Goal: Task Accomplishment & Management: Manage account settings

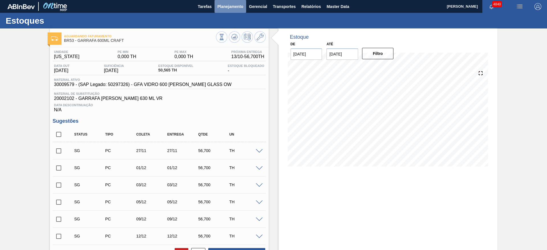
click at [233, 6] on span "Planejamento" at bounding box center [230, 6] width 26 height 7
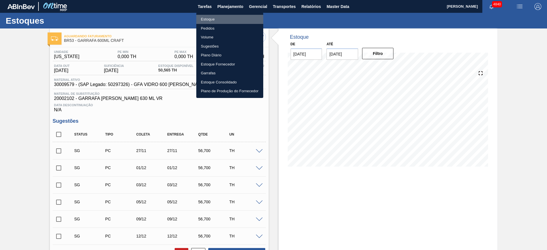
click at [230, 21] on li "Estoque" at bounding box center [229, 19] width 67 height 9
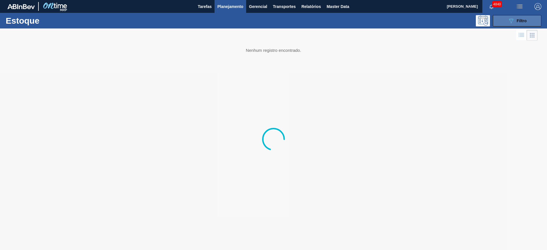
click at [537, 19] on button "089F7B8B-B2A5-4AFE-B5C0-19BA573D28AC Filtro" at bounding box center [517, 20] width 48 height 11
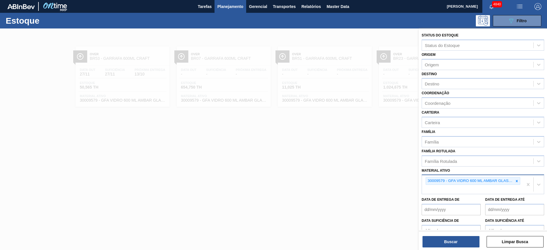
click at [515, 183] on div at bounding box center [516, 180] width 6 height 7
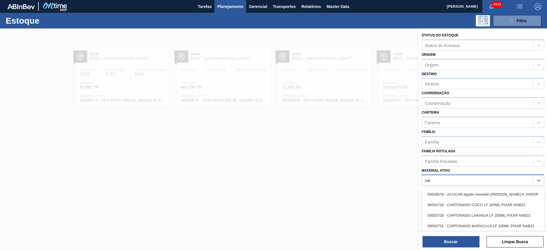
type ativo "xaro"
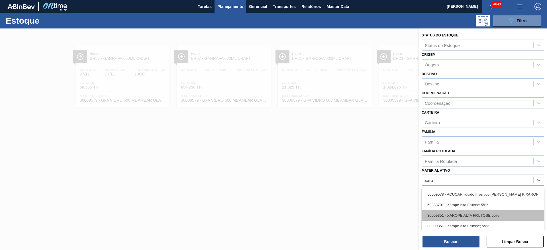
click at [496, 212] on div "30009351 - XAROPE ALTA FRUTOSE 55%" at bounding box center [482, 215] width 122 height 11
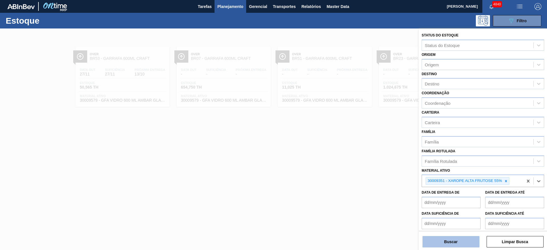
click at [473, 240] on button "Buscar" at bounding box center [450, 241] width 57 height 11
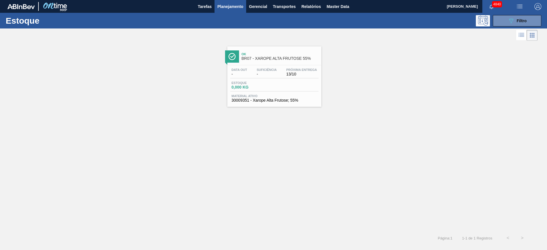
click at [284, 89] on div "Estoque 0,000 KG" at bounding box center [274, 86] width 88 height 10
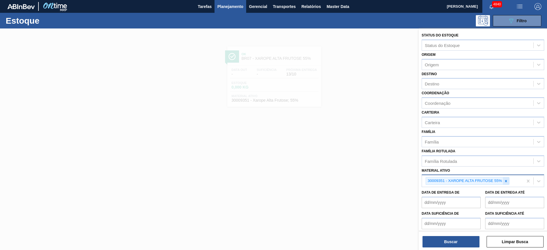
click at [504, 181] on icon at bounding box center [506, 181] width 4 height 4
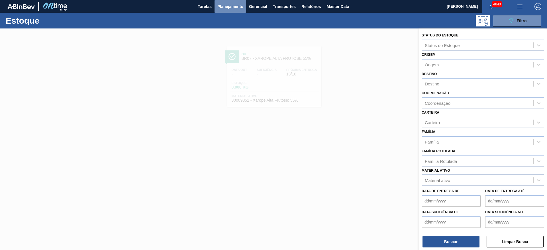
click at [237, 7] on span "Planejamento" at bounding box center [230, 6] width 26 height 7
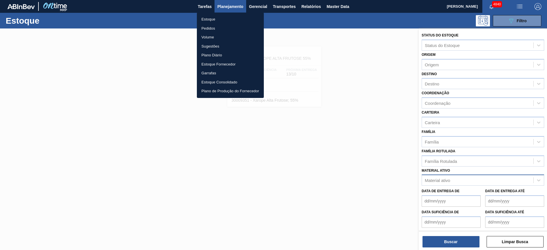
drag, startPoint x: 215, startPoint y: 31, endPoint x: 240, endPoint y: 25, distance: 25.6
click at [215, 31] on li "Pedidos" at bounding box center [230, 28] width 67 height 9
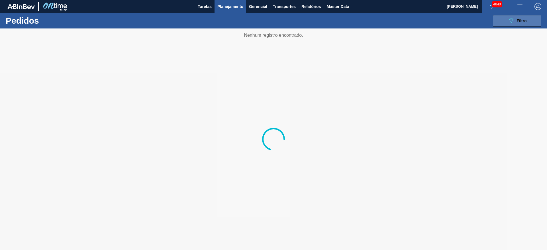
click at [509, 21] on icon "089F7B8B-B2A5-4AFE-B5C0-19BA573D28AC" at bounding box center [510, 20] width 7 height 7
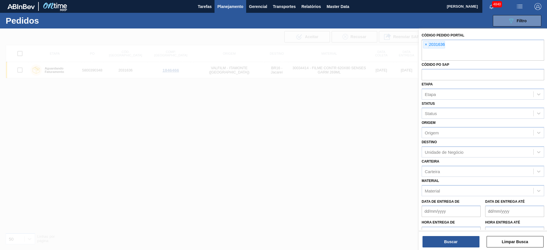
click at [425, 44] on span "×" at bounding box center [425, 44] width 5 height 7
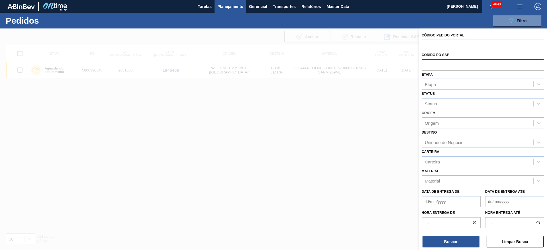
click at [432, 65] on input "text" at bounding box center [482, 64] width 122 height 11
paste input "text"
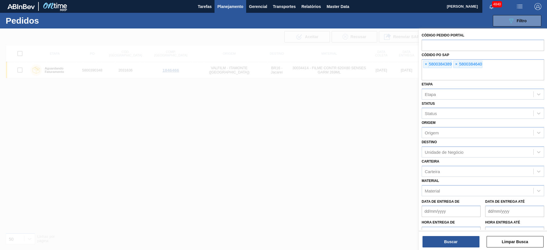
paste input "5800386333"
type input "5800386333"
paste input "5800386425"
type input "5800386425"
paste input "text"
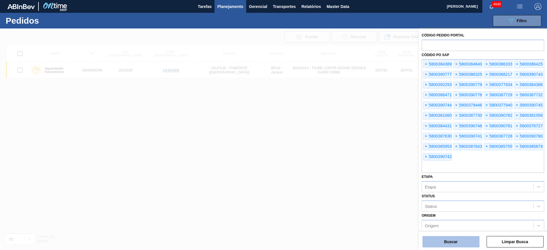
click at [448, 237] on button "Buscar" at bounding box center [450, 241] width 57 height 11
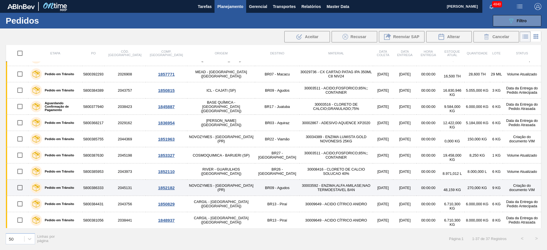
scroll to position [85, 0]
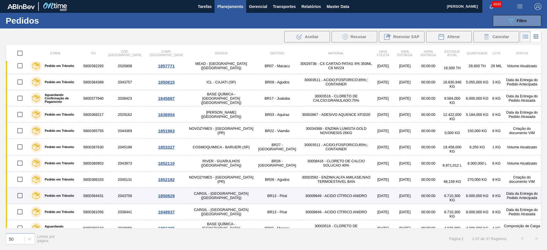
drag, startPoint x: 42, startPoint y: 199, endPoint x: 44, endPoint y: 194, distance: 5.8
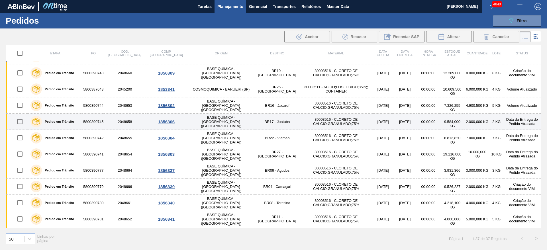
scroll to position [342, 0]
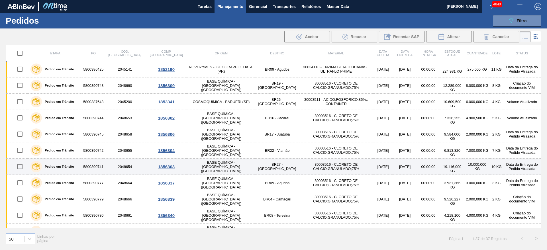
drag, startPoint x: 72, startPoint y: 197, endPoint x: 82, endPoint y: 170, distance: 29.0
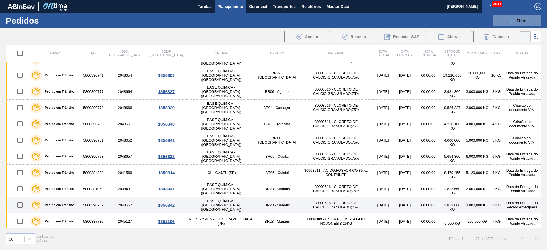
scroll to position [435, 0]
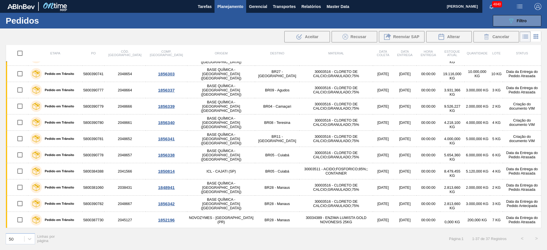
click at [237, 10] on button "Planejamento" at bounding box center [230, 6] width 32 height 13
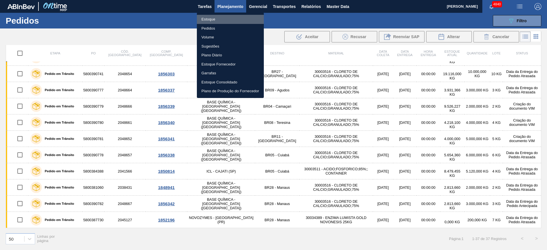
click at [224, 22] on li "Estoque" at bounding box center [230, 19] width 67 height 9
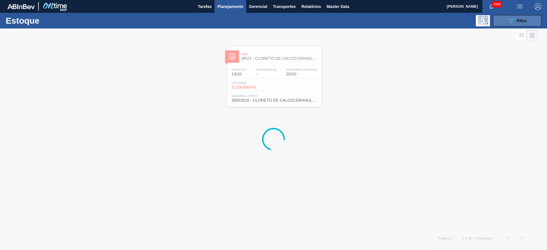
click at [515, 22] on div "089F7B8B-B2A5-4AFE-B5C0-19BA573D28AC Filtro" at bounding box center [516, 20] width 19 height 7
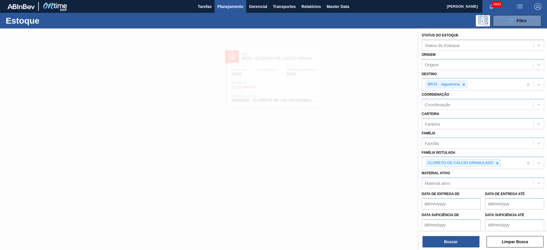
drag, startPoint x: 498, startPoint y: 163, endPoint x: 494, endPoint y: 156, distance: 7.5
click at [498, 162] on icon at bounding box center [497, 163] width 4 height 4
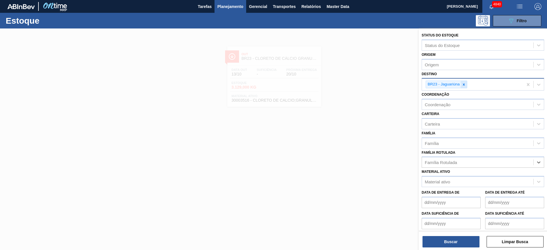
click at [463, 83] on icon at bounding box center [464, 85] width 4 height 4
click at [222, 10] on button "Planejamento" at bounding box center [230, 6] width 32 height 13
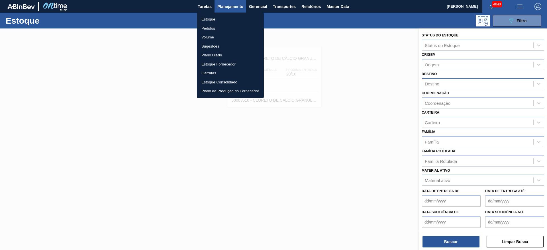
click at [217, 28] on li "Pedidos" at bounding box center [230, 28] width 67 height 9
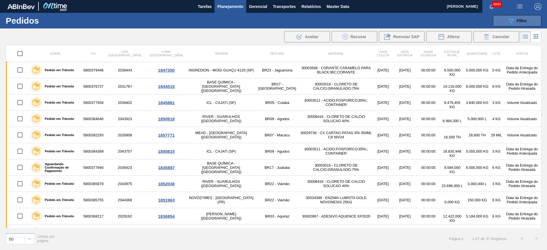
click at [510, 23] on icon "089F7B8B-B2A5-4AFE-B5C0-19BA573D28AC" at bounding box center [510, 20] width 7 height 7
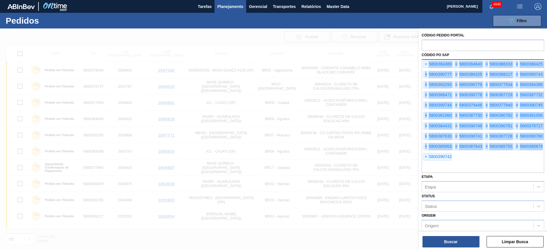
drag, startPoint x: 466, startPoint y: 157, endPoint x: 423, endPoint y: 64, distance: 102.7
click at [423, 64] on div "× 5800384389 × 5800384640 × 5800386333 × 5800386425 × 5800390777 × 5800386325 ×…" at bounding box center [482, 116] width 122 height 114
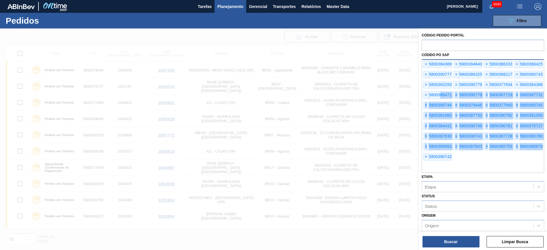
drag, startPoint x: 467, startPoint y: 160, endPoint x: 440, endPoint y: 98, distance: 67.9
click at [440, 98] on div "× 5800384389 × 5800384640 × 5800386333 × 5800386425 × 5800390777 × 5800386325 ×…" at bounding box center [482, 116] width 122 height 114
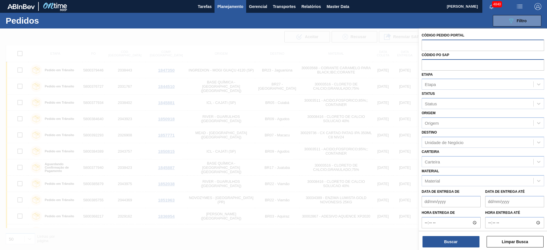
click at [443, 46] on input "text" at bounding box center [482, 45] width 122 height 11
paste input "2031636"
type input "2031636"
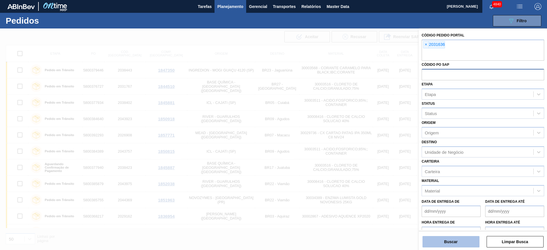
click at [460, 238] on button "Buscar" at bounding box center [450, 241] width 57 height 11
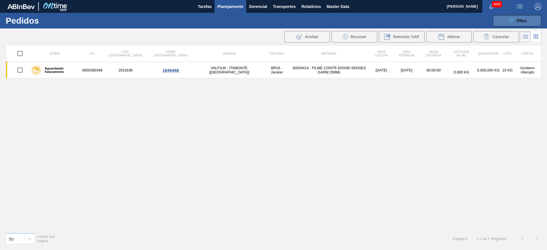
click at [527, 17] on button "089F7B8B-B2A5-4AFE-B5C0-19BA573D28AC Filtro" at bounding box center [517, 20] width 48 height 11
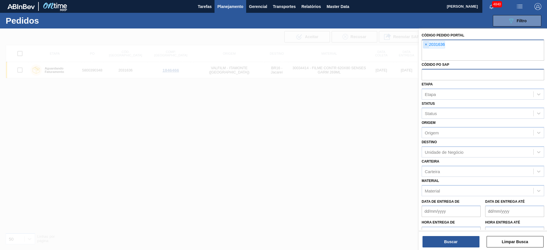
click at [424, 45] on span "×" at bounding box center [425, 44] width 5 height 7
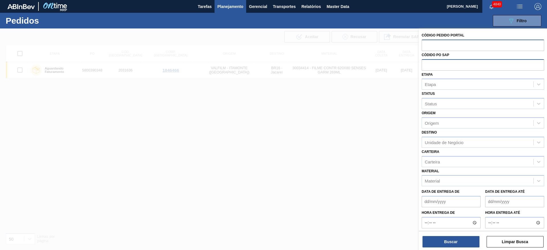
click at [432, 67] on input "text" at bounding box center [482, 64] width 122 height 11
paste input "5800371873"
type input "5800371873"
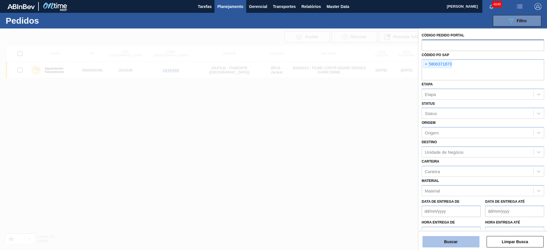
click at [470, 241] on button "Buscar" at bounding box center [450, 241] width 57 height 11
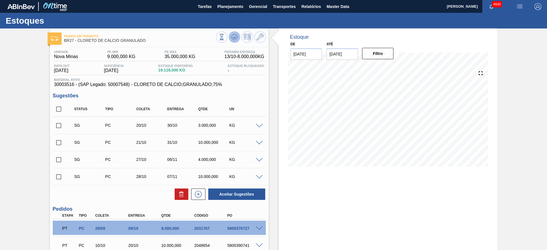
click at [233, 38] on icon at bounding box center [234, 37] width 7 height 7
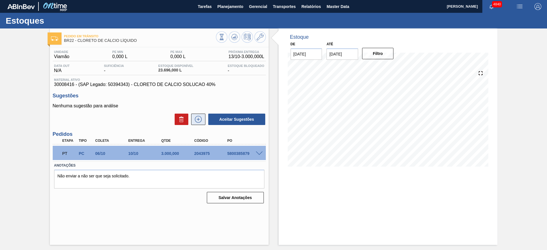
click at [200, 120] on icon at bounding box center [198, 119] width 9 height 7
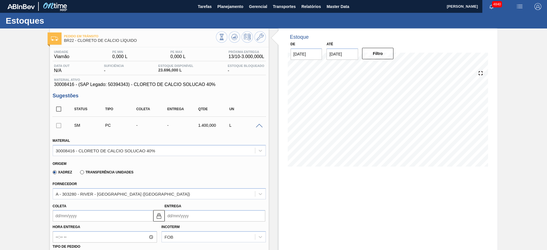
click at [82, 214] on input "Coleta" at bounding box center [103, 215] width 101 height 11
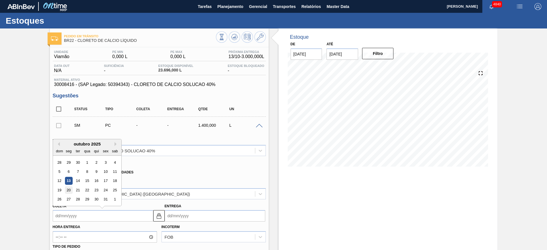
click at [68, 190] on div "20" at bounding box center [69, 190] width 8 height 8
type input "20/10/2025"
type input "25/10/2025"
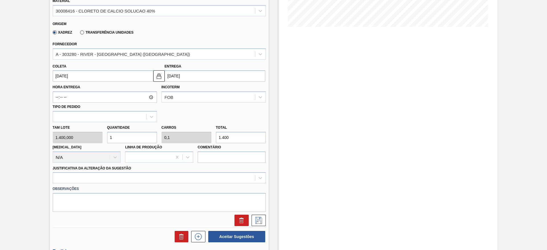
scroll to position [171, 0]
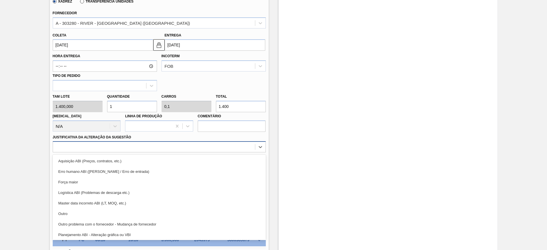
click at [132, 146] on div at bounding box center [154, 147] width 202 height 8
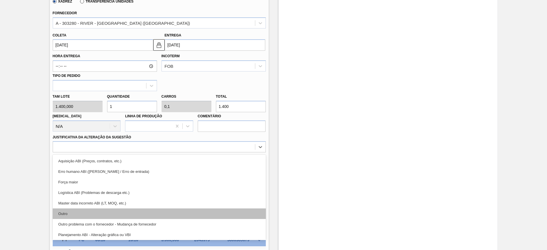
click at [94, 210] on div "Outro" at bounding box center [159, 213] width 213 height 11
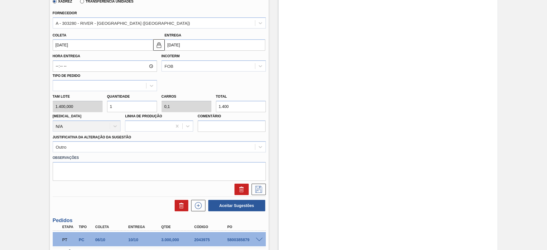
drag, startPoint x: 115, startPoint y: 108, endPoint x: 107, endPoint y: 108, distance: 8.0
click at [107, 108] on input "1" at bounding box center [132, 106] width 50 height 11
type input "3"
type input "0,3"
type input "4.200"
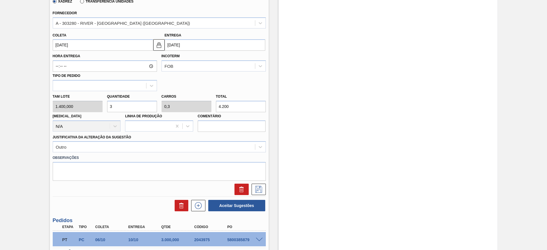
type input "3"
click at [265, 188] on div at bounding box center [159, 189] width 218 height 11
click at [264, 188] on button at bounding box center [258, 189] width 14 height 11
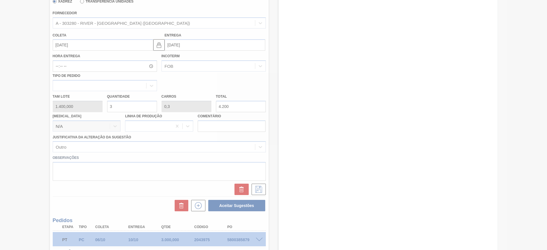
scroll to position [0, 0]
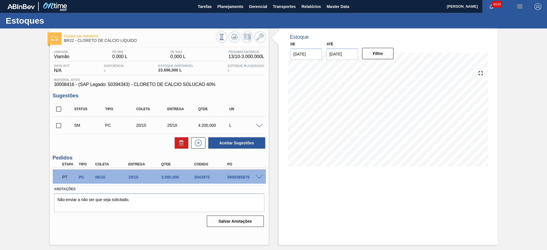
drag, startPoint x: 59, startPoint y: 130, endPoint x: 89, endPoint y: 129, distance: 30.8
click at [59, 130] on input "checkbox" at bounding box center [59, 126] width 12 height 12
click at [225, 143] on button "Aceitar Sugestões" at bounding box center [236, 142] width 57 height 11
checkbox input "false"
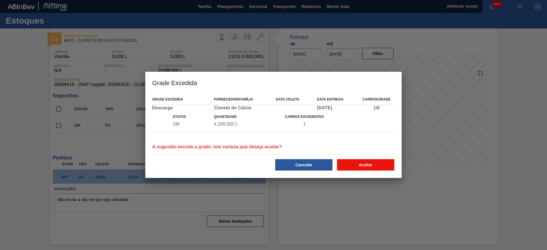
click at [371, 163] on button "Aceitar" at bounding box center [365, 164] width 57 height 11
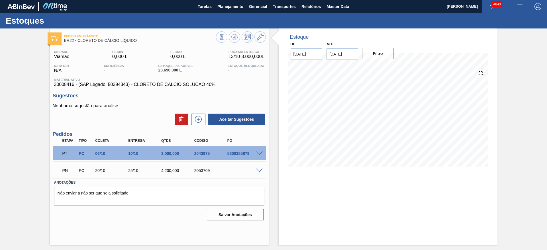
click at [259, 154] on span at bounding box center [259, 153] width 7 height 4
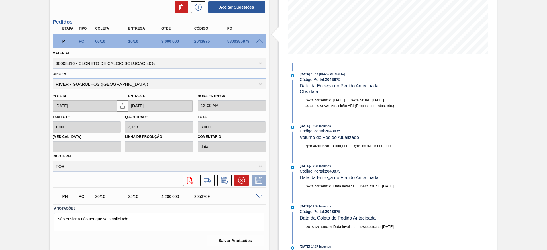
scroll to position [113, 0]
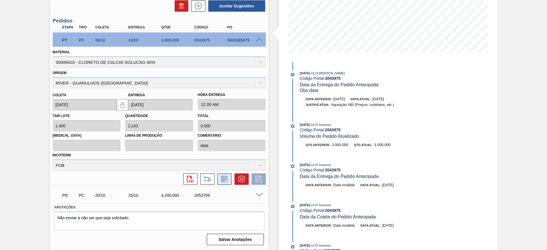
click at [222, 178] on icon at bounding box center [224, 179] width 9 height 7
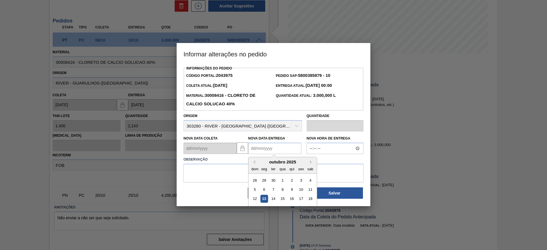
click at [264, 153] on Entrega2043975 "Nova Data Entrega" at bounding box center [274, 148] width 53 height 11
click at [266, 200] on div "13" at bounding box center [264, 199] width 8 height 8
type Entrega2043975 "[DATE]"
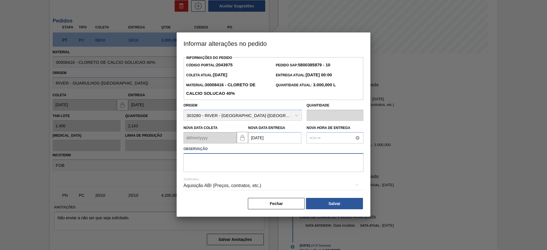
click at [238, 168] on textarea at bounding box center [273, 162] width 180 height 19
type textarea "data"
click at [340, 205] on button "Salvar" at bounding box center [334, 203] width 57 height 11
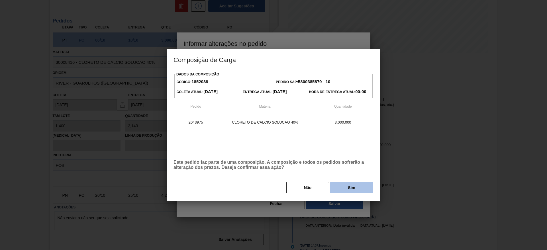
click at [349, 191] on button "Sim" at bounding box center [351, 187] width 43 height 11
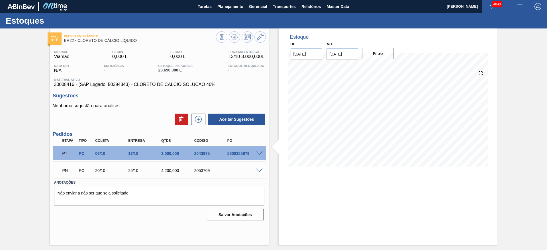
scroll to position [0, 0]
click at [260, 170] on span at bounding box center [259, 171] width 7 height 4
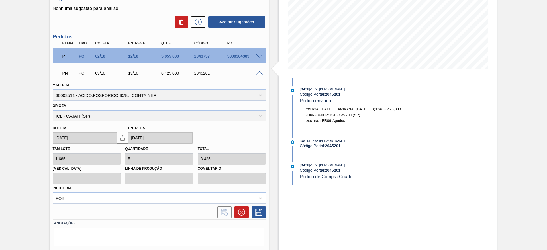
scroll to position [113, 0]
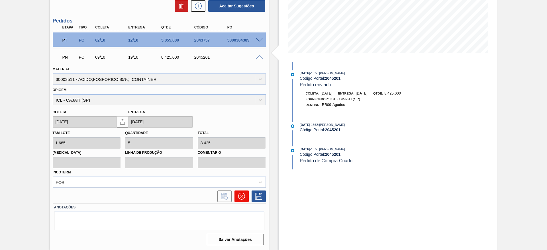
click at [245, 195] on button at bounding box center [241, 195] width 14 height 11
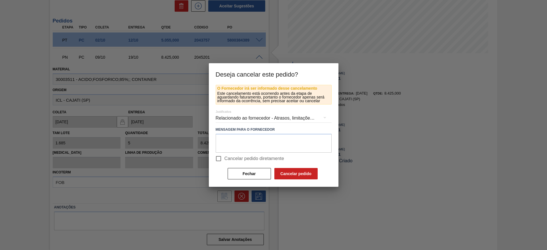
click at [231, 120] on div "Relacionado ao fornecedor - Atrasos, limitações de capacidade, etc." at bounding box center [274, 118] width 116 height 16
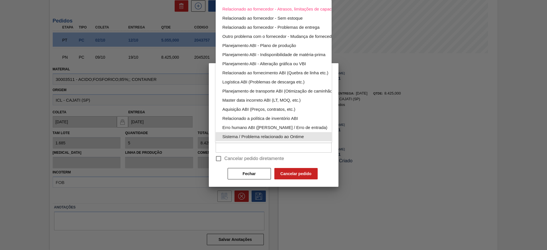
scroll to position [37, 0]
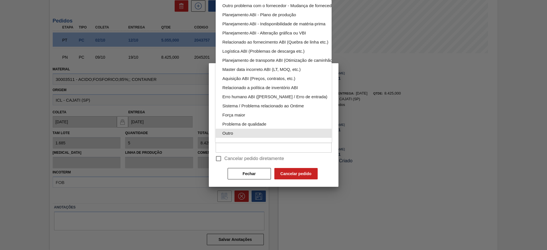
click at [240, 129] on div "Outro" at bounding box center [286, 133] width 129 height 9
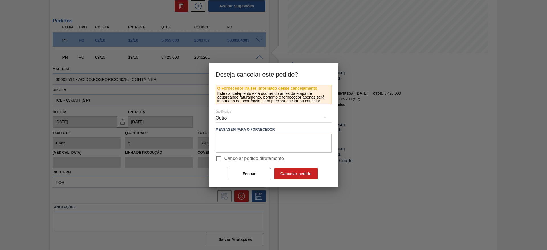
click at [216, 159] on input "Cancelar pedido diretamente" at bounding box center [218, 159] width 12 height 12
checkbox input "true"
click at [289, 171] on button "Cancelar pedido" at bounding box center [295, 173] width 43 height 11
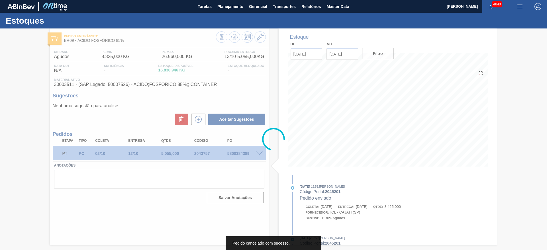
scroll to position [0, 0]
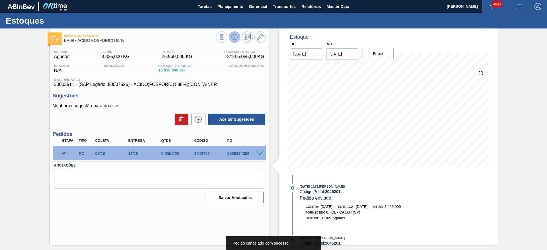
click at [235, 37] on icon at bounding box center [234, 37] width 4 height 3
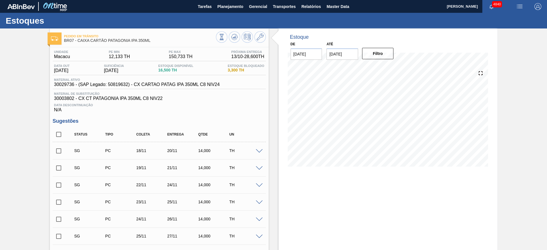
scroll to position [110, 0]
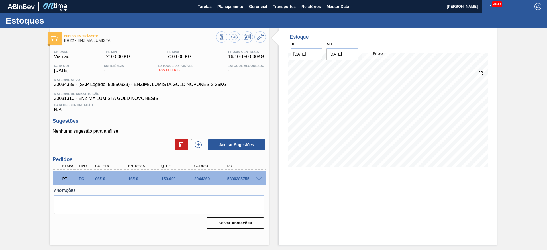
click at [258, 178] on span at bounding box center [259, 179] width 7 height 4
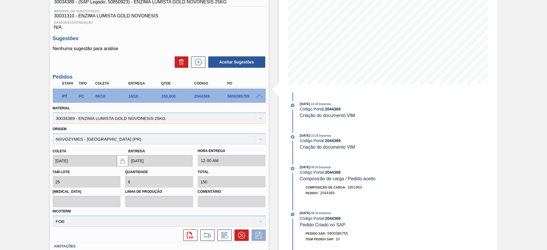
scroll to position [122, 0]
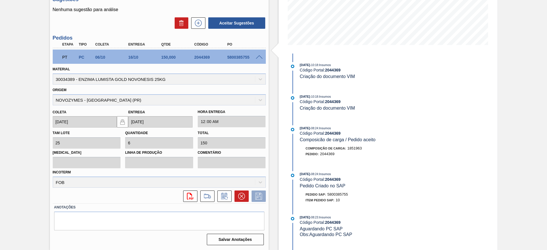
click at [219, 202] on div "PT PC 06/10 16/10 150,000 2044369 5800385755 Material 30034389 - ENZIMA LUMISTA…" at bounding box center [159, 125] width 213 height 155
click at [221, 198] on icon at bounding box center [224, 196] width 9 height 7
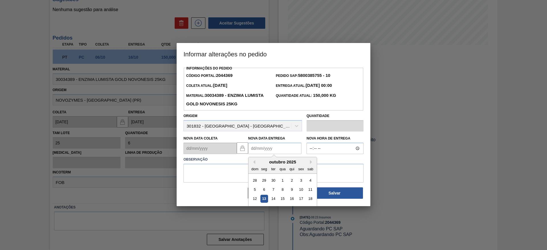
click at [260, 152] on Entrega2044369 "Nova Data Entrega" at bounding box center [274, 148] width 53 height 11
click at [263, 198] on div "13" at bounding box center [264, 199] width 8 height 8
type Entrega2044369 "[DATE]"
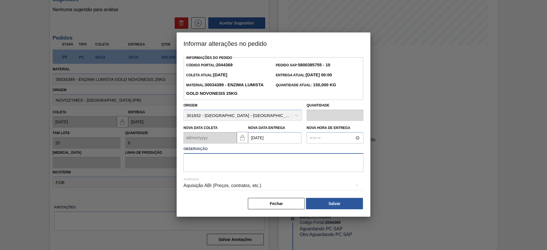
click at [295, 169] on textarea at bounding box center [273, 162] width 180 height 19
type textarea "data"
click at [325, 198] on div "Informações do Pedido Código Portal: 2044369 Pedido SAP: 5800385755 - 10 Coleta…" at bounding box center [273, 132] width 180 height 156
click at [326, 206] on button "Salvar" at bounding box center [334, 203] width 57 height 11
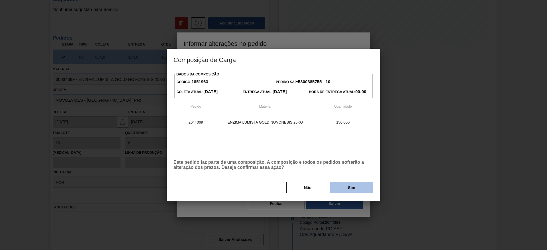
click at [334, 186] on button "Sim" at bounding box center [351, 187] width 43 height 11
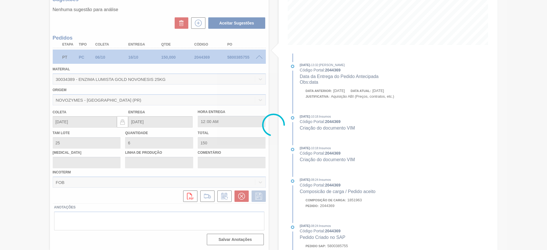
type input "data"
type input "[DATE]"
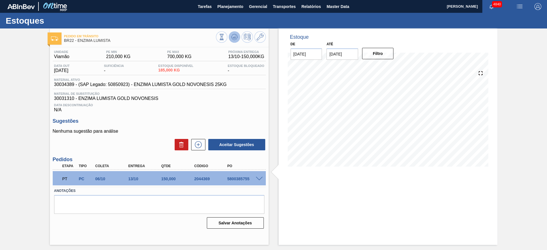
click at [234, 38] on icon at bounding box center [234, 37] width 7 height 7
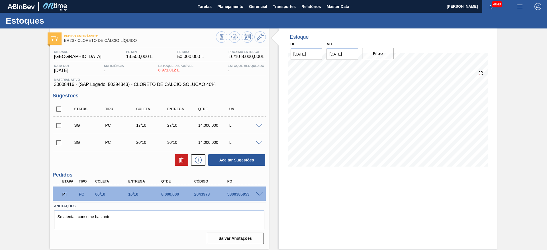
click at [261, 126] on span at bounding box center [259, 126] width 7 height 4
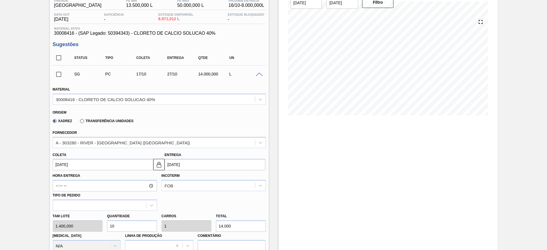
scroll to position [85, 0]
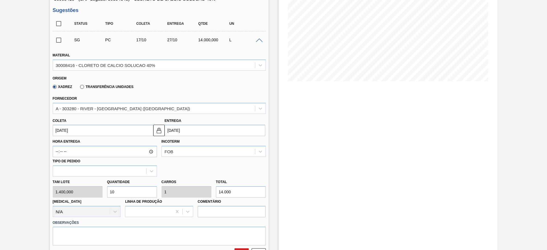
click at [75, 125] on input "[DATE]" at bounding box center [103, 130] width 101 height 11
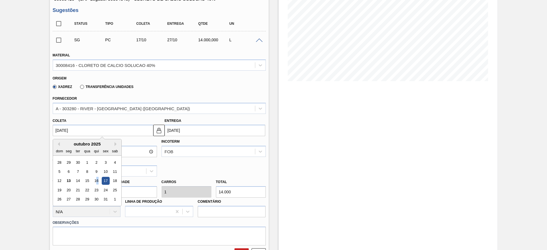
click at [97, 182] on div "16" at bounding box center [96, 181] width 8 height 8
type input "[DATE]"
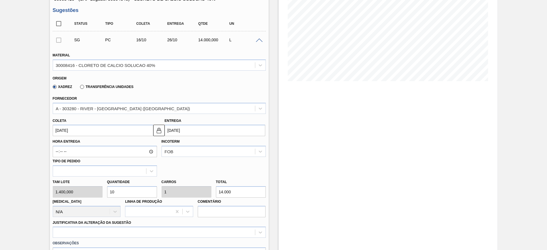
click at [100, 193] on div "Tam lote 1.400,000 Quantidade 10 Carros 1 Total 14.000 [MEDICAL_DATA] N/A Linha…" at bounding box center [159, 197] width 218 height 41
type input "8"
type input "0,8"
type input "11.200"
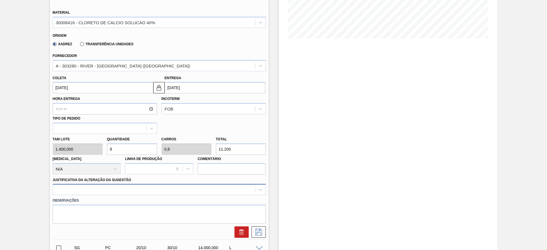
type input "8"
click at [140, 190] on div at bounding box center [159, 189] width 213 height 11
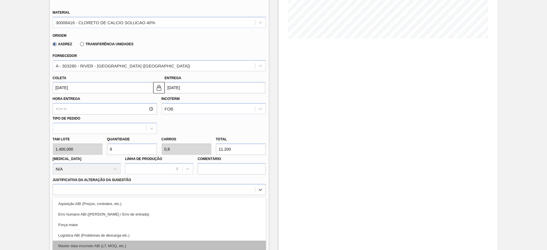
scroll to position [163, 0]
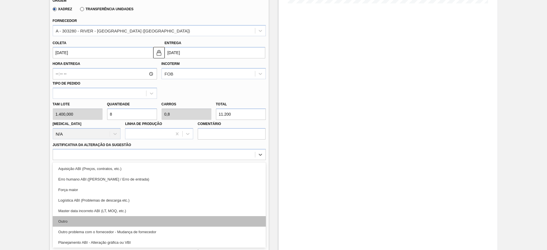
click at [134, 218] on div "Outro" at bounding box center [159, 221] width 213 height 11
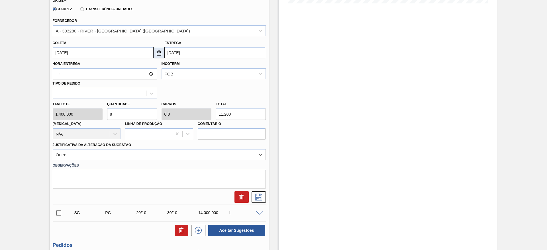
click at [157, 50] on img at bounding box center [158, 52] width 7 height 7
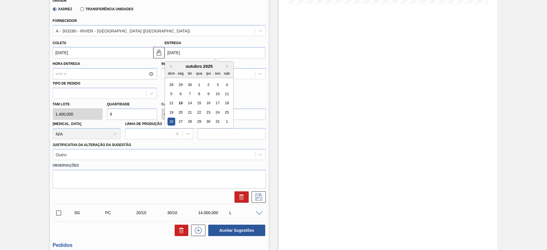
click at [173, 50] on input "26/10/2025" at bounding box center [215, 52] width 101 height 11
click at [210, 111] on div "23" at bounding box center [208, 112] width 8 height 8
type input "[DATE]"
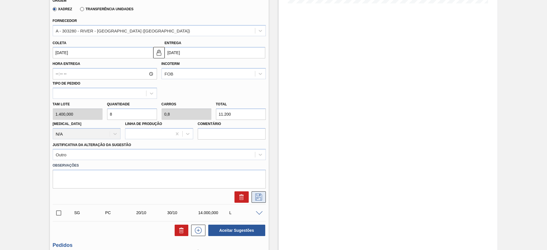
click at [263, 197] on button at bounding box center [258, 196] width 14 height 11
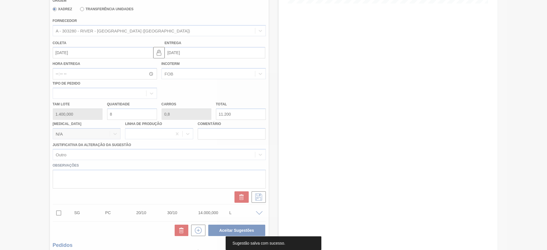
scroll to position [0, 0]
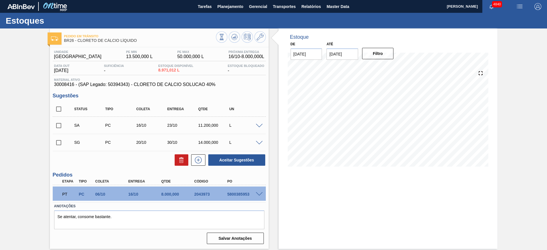
click at [58, 126] on input "checkbox" at bounding box center [59, 126] width 12 height 12
click at [219, 163] on button "Aceitar Sugestões" at bounding box center [236, 159] width 57 height 11
checkbox input "false"
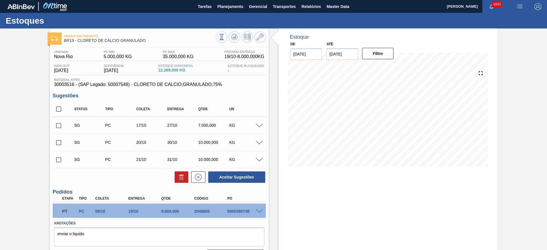
click at [259, 126] on span at bounding box center [259, 126] width 7 height 4
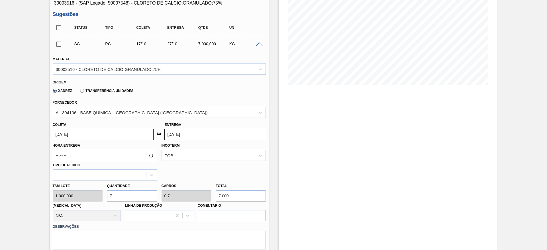
scroll to position [85, 0]
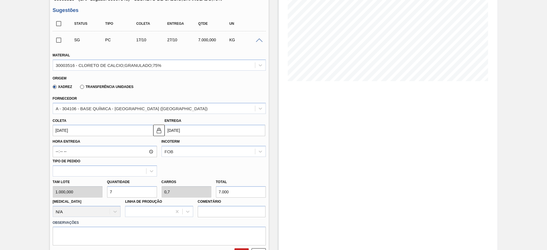
click at [116, 127] on input "17/10/2025" at bounding box center [103, 130] width 101 height 11
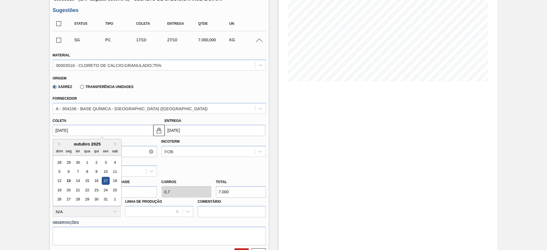
click at [117, 131] on input "17/10/2025" at bounding box center [103, 130] width 101 height 11
click at [329, 163] on div "Estoque De 13/10/2025 Até 30/11/2025 Filtro 26/10 Projeção de Estoque 9,668.28 …" at bounding box center [387, 168] width 219 height 450
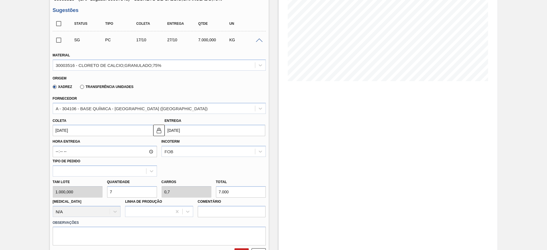
drag, startPoint x: 109, startPoint y: 189, endPoint x: 105, endPoint y: 188, distance: 4.1
click at [105, 188] on div "Quantidade 7" at bounding box center [132, 188] width 54 height 20
type input "1"
type input "0,1"
type input "1.000"
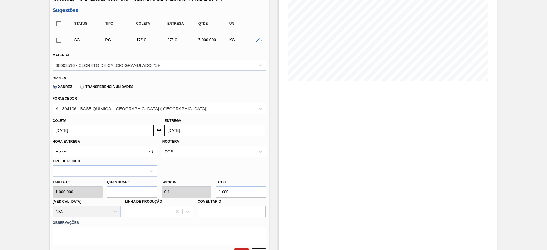
type input "10"
type input "1"
type input "10.000"
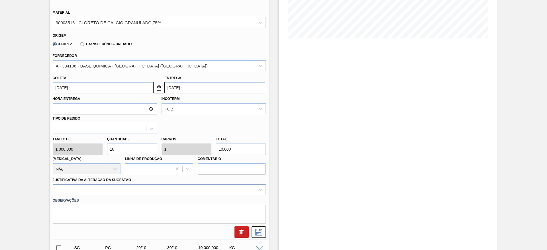
type input "10"
click at [117, 192] on div at bounding box center [159, 189] width 213 height 11
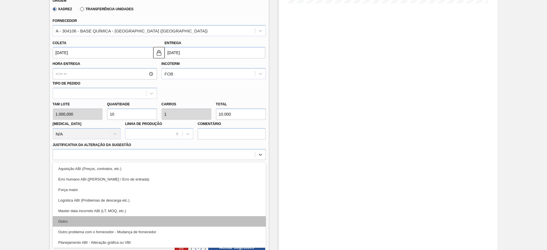
click at [109, 220] on div "Outro" at bounding box center [159, 221] width 213 height 11
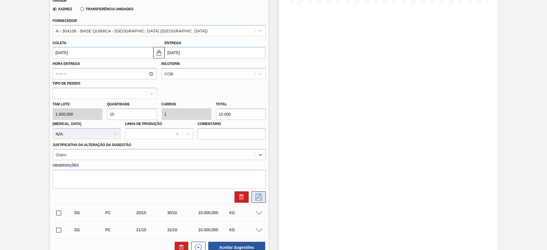
click at [261, 198] on icon at bounding box center [258, 197] width 9 height 7
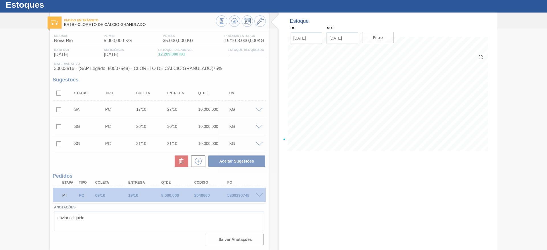
scroll to position [16, 0]
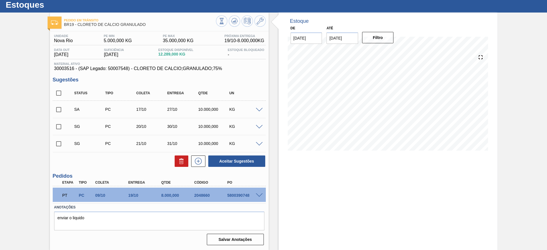
click at [57, 112] on input "checkbox" at bounding box center [59, 110] width 12 height 12
click at [230, 155] on button "Aceitar Sugestões" at bounding box center [236, 160] width 57 height 11
checkbox input "false"
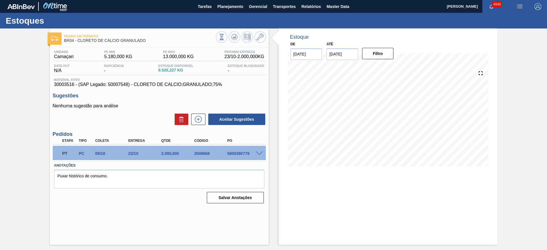
click at [164, 208] on div "Pedido em Trânsito BR04 - CLORETO DE CÁLCIO GRANULADO Unidade Camaçari PE MIN 5…" at bounding box center [159, 136] width 219 height 216
drag, startPoint x: 230, startPoint y: 9, endPoint x: 221, endPoint y: 17, distance: 12.7
click at [230, 9] on span "Planejamento" at bounding box center [230, 6] width 26 height 7
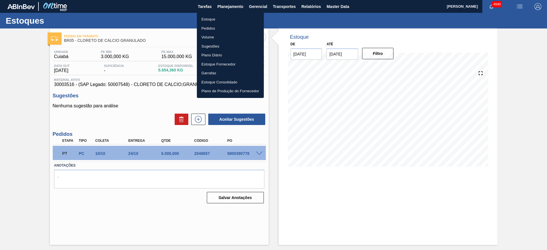
click at [217, 20] on li "Estoque" at bounding box center [230, 19] width 67 height 9
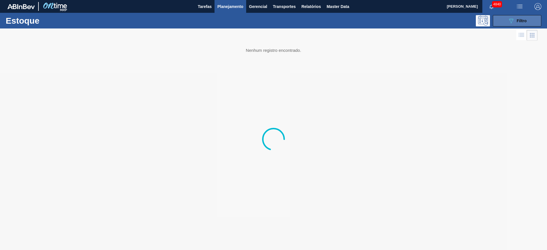
click at [507, 23] on icon "089F7B8B-B2A5-4AFE-B5C0-19BA573D28AC" at bounding box center [510, 20] width 7 height 7
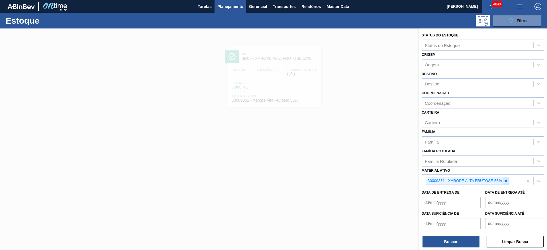
click at [506, 182] on icon at bounding box center [506, 181] width 4 height 4
type ativo "áci"
click at [508, 162] on div "Família Rotulada" at bounding box center [477, 161] width 111 height 8
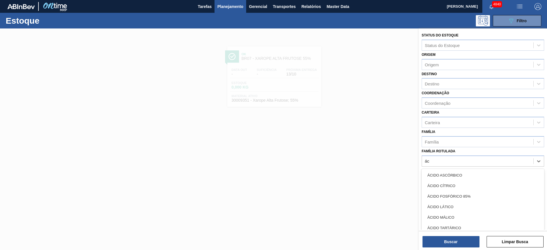
type Rotulada "áci"
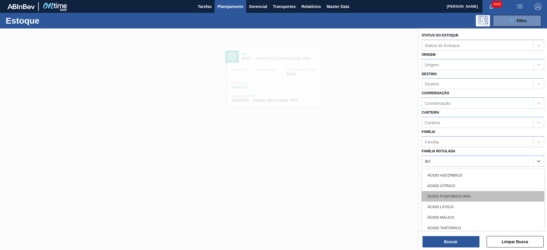
click at [480, 198] on div "ÁCIDO FOSFÓRICO 85%" at bounding box center [482, 196] width 122 height 11
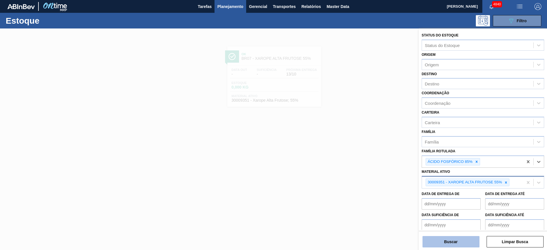
click at [471, 239] on button "Buscar" at bounding box center [450, 241] width 57 height 11
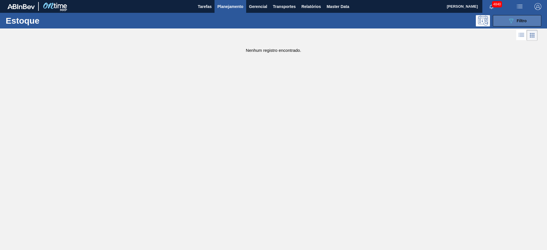
click at [533, 21] on button "089F7B8B-B2A5-4AFE-B5C0-19BA573D28AC Filtro" at bounding box center [517, 20] width 48 height 11
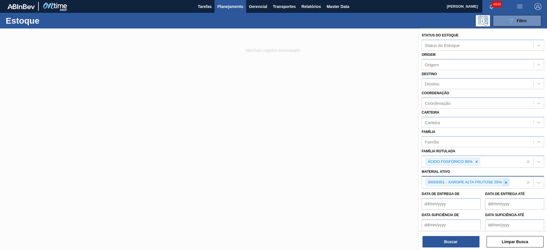
click at [506, 182] on icon at bounding box center [506, 182] width 2 height 2
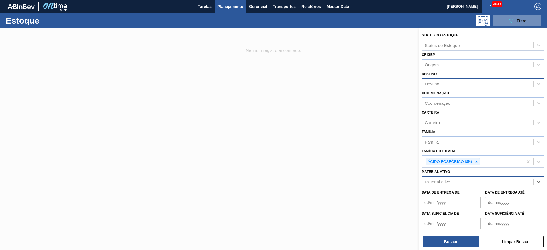
click at [440, 82] on div "Destino" at bounding box center [477, 84] width 111 height 8
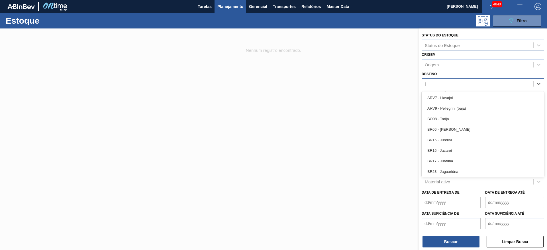
type input "ja"
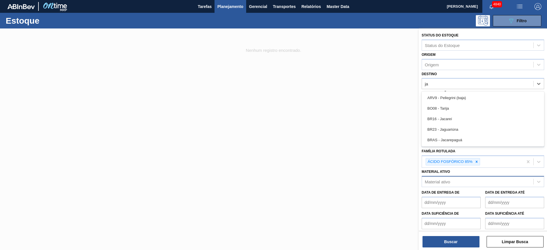
drag, startPoint x: 448, startPoint y: 119, endPoint x: 449, endPoint y: 124, distance: 5.2
click at [448, 120] on div "BR16 - Jacareí" at bounding box center [482, 119] width 122 height 11
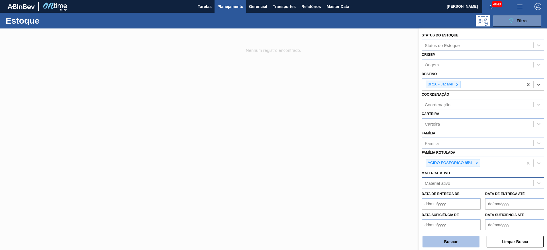
click at [461, 238] on button "Buscar" at bounding box center [450, 241] width 57 height 11
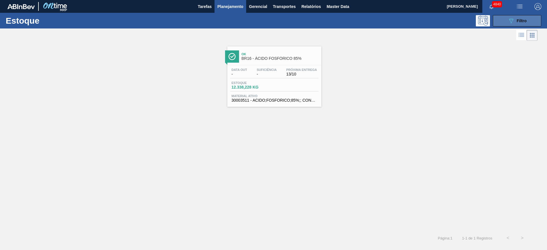
click at [509, 19] on icon at bounding box center [511, 21] width 4 height 5
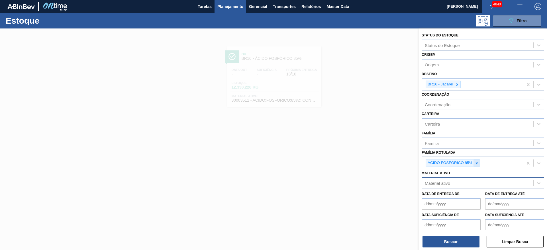
click at [477, 165] on icon at bounding box center [476, 163] width 4 height 4
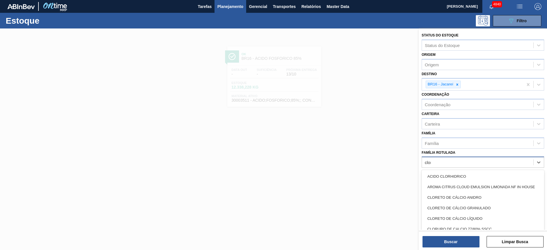
type Rotulada "clore"
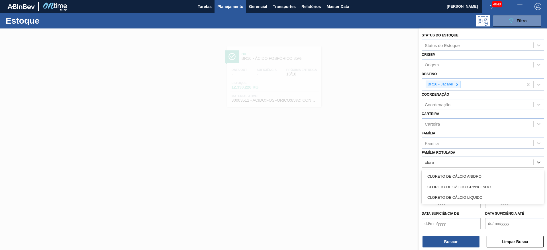
click at [476, 188] on div "CLORETO DE CÁLCIO GRANULADO" at bounding box center [482, 187] width 122 height 11
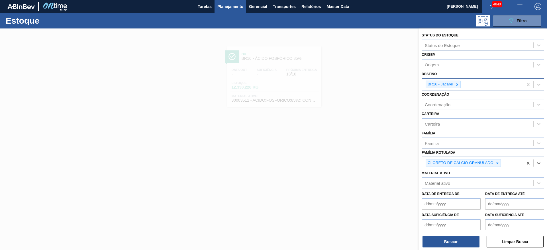
click at [458, 86] on icon at bounding box center [457, 85] width 4 height 4
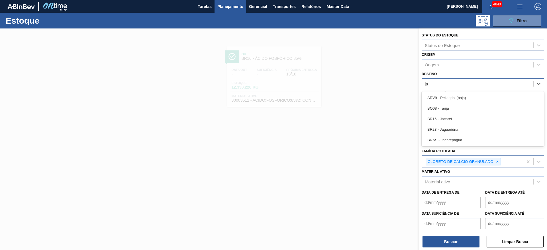
type input "jag"
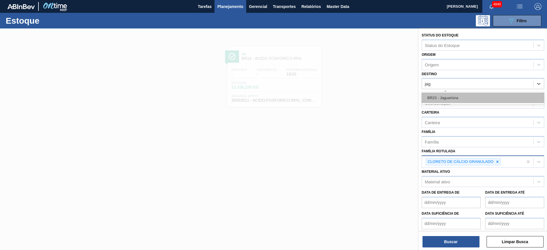
click at [458, 98] on div "BR23 - Jaguariúna" at bounding box center [482, 98] width 122 height 11
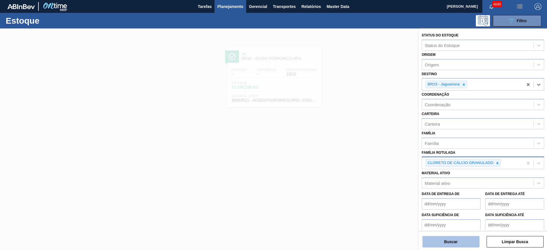
click at [468, 243] on button "Buscar" at bounding box center [450, 241] width 57 height 11
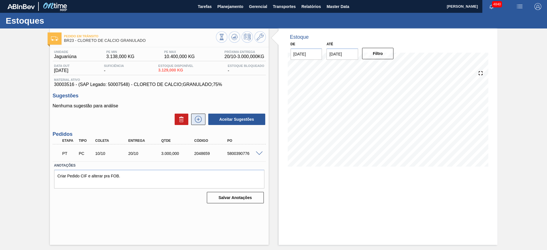
click at [201, 121] on icon at bounding box center [198, 119] width 9 height 7
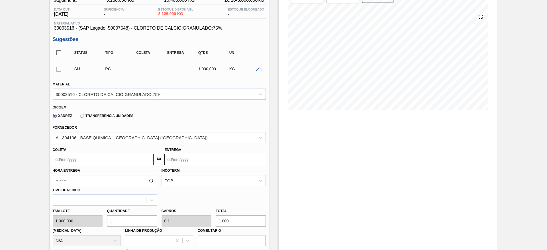
scroll to position [85, 0]
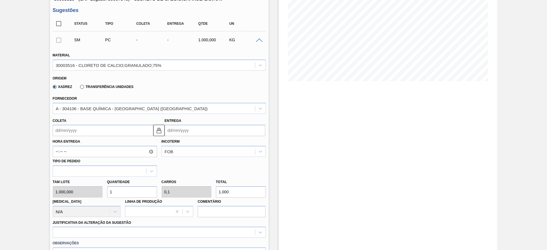
click at [107, 135] on input "Coleta" at bounding box center [103, 130] width 101 height 11
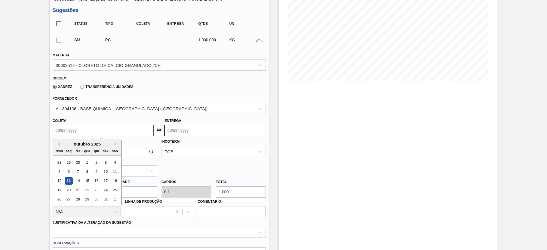
click at [71, 190] on div "20" at bounding box center [69, 190] width 8 height 8
type input "20/10/2025"
type input "30/10/2025"
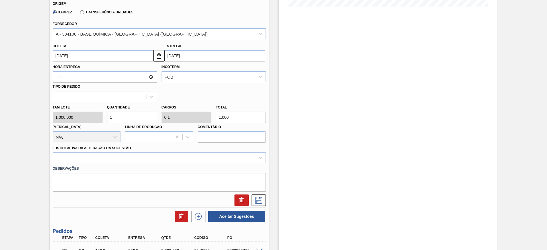
scroll to position [215, 0]
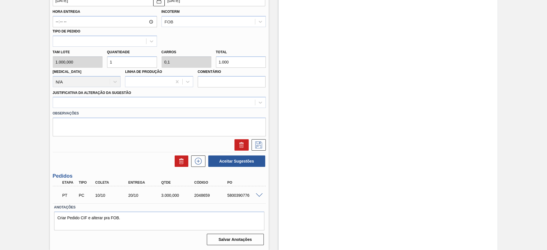
click at [261, 194] on span at bounding box center [259, 195] width 7 height 4
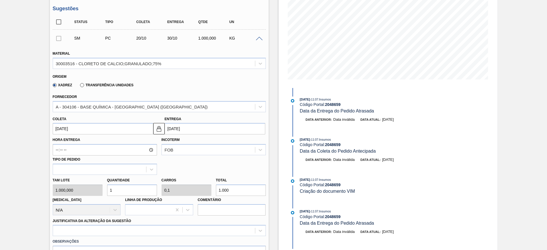
scroll to position [173, 0]
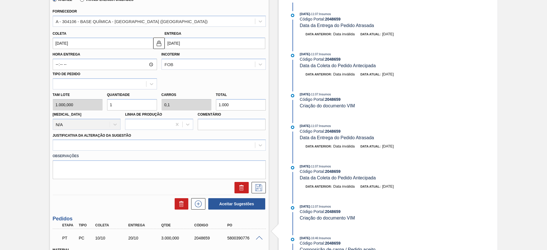
drag, startPoint x: 121, startPoint y: 103, endPoint x: 107, endPoint y: 105, distance: 14.2
click at [107, 105] on input "1" at bounding box center [132, 104] width 50 height 11
type input "2"
type input "0,2"
type input "2.000"
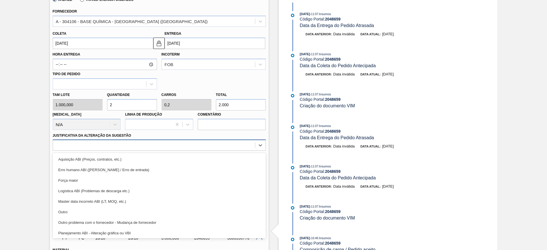
click at [136, 145] on div at bounding box center [154, 145] width 202 height 8
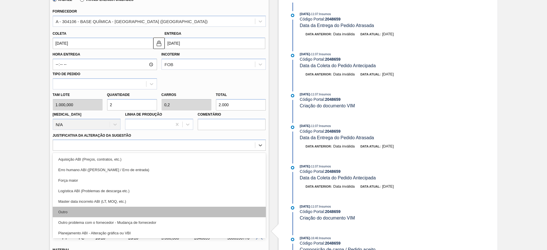
click at [136, 209] on div "Outro" at bounding box center [159, 212] width 213 height 11
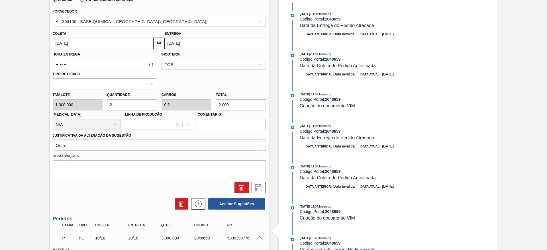
drag, startPoint x: 111, startPoint y: 104, endPoint x: 106, endPoint y: 105, distance: 4.4
click at [107, 105] on input "2" at bounding box center [132, 104] width 50 height 11
type input "3"
type input "0,3"
type input "3.000"
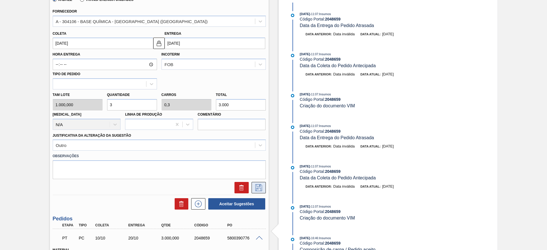
click at [259, 187] on icon at bounding box center [258, 187] width 9 height 7
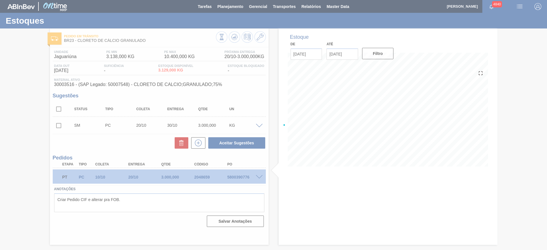
scroll to position [0, 0]
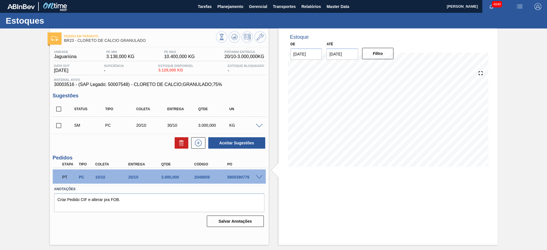
click at [261, 124] on span at bounding box center [259, 126] width 7 height 4
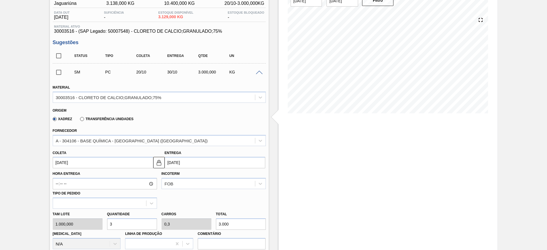
scroll to position [128, 0]
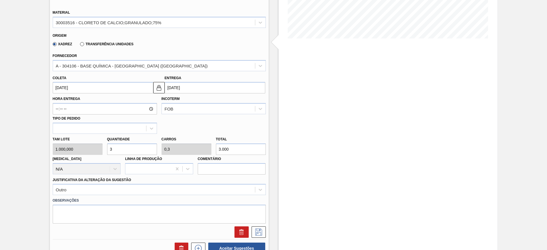
drag, startPoint x: 121, startPoint y: 144, endPoint x: 103, endPoint y: 146, distance: 18.3
click at [103, 146] on div "Tam lote 1.000,000 Quantidade 3 Carros 0,3 Total 3.000 Doca N/A Linha de Produç…" at bounding box center [159, 154] width 218 height 41
type input "2"
type input "0,2"
type input "2.000"
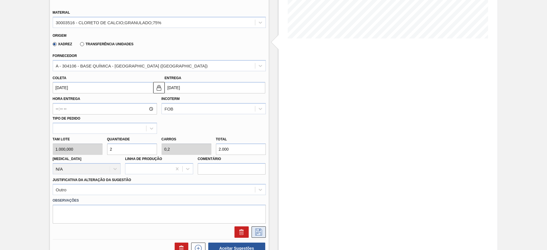
type input "2"
click at [257, 233] on icon at bounding box center [258, 231] width 3 height 5
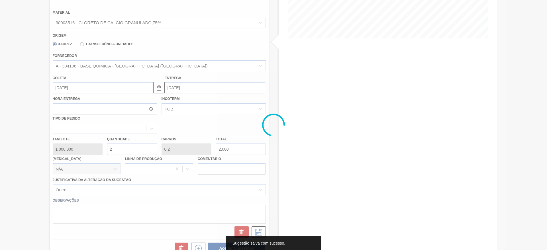
scroll to position [0, 0]
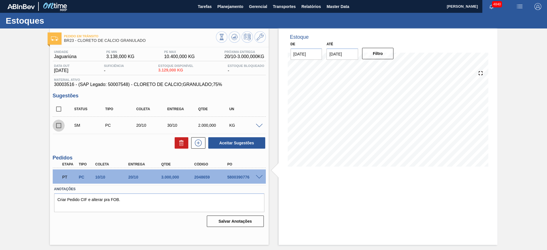
click at [61, 128] on input "checkbox" at bounding box center [59, 126] width 12 height 12
click at [232, 143] on button "Aceitar Sugestões" at bounding box center [236, 142] width 57 height 11
checkbox input "false"
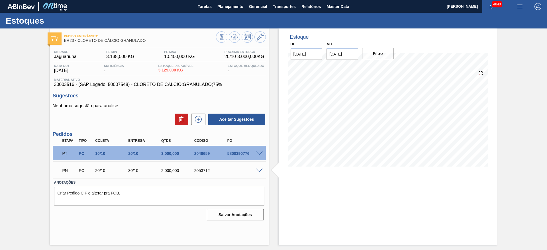
click at [348, 216] on div "Estoque De 13/10/2025 Até 30/11/2025 Filtro" at bounding box center [387, 136] width 219 height 216
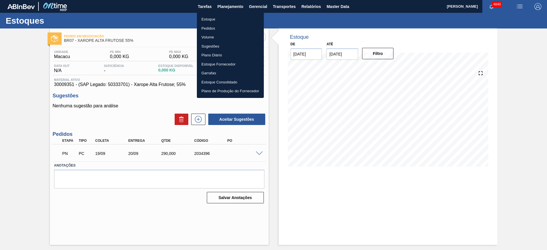
click at [220, 22] on li "Estoque" at bounding box center [230, 19] width 67 height 9
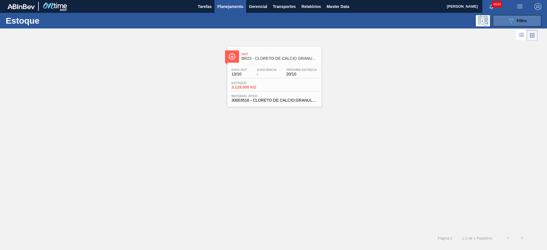
click at [520, 17] on div "089F7B8B-B2A5-4AFE-B5C0-19BA573D28AC Filtro" at bounding box center [516, 20] width 19 height 7
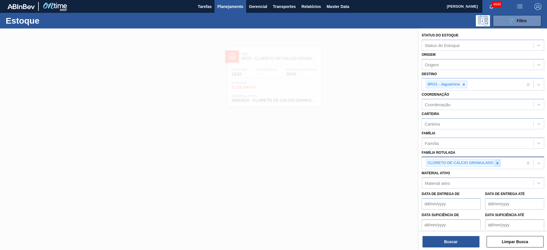
click at [499, 164] on icon at bounding box center [497, 163] width 4 height 4
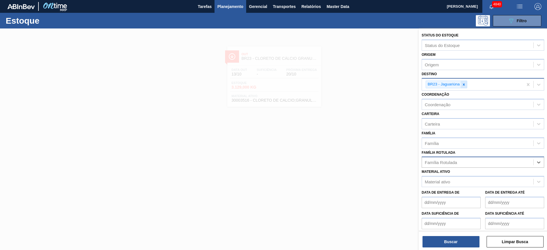
click at [466, 83] on div at bounding box center [463, 84] width 6 height 7
click at [460, 183] on div "Material ativo" at bounding box center [477, 180] width 111 height 8
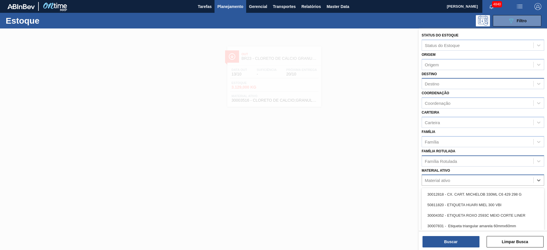
paste ativo "30034670"
type ativo "30034670"
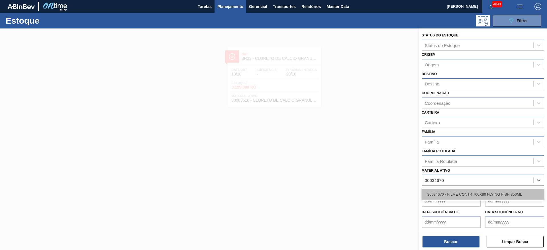
click at [457, 192] on div "30034670 - FILME CONTR 700X80 FLYING FISH 350ML" at bounding box center [482, 194] width 122 height 11
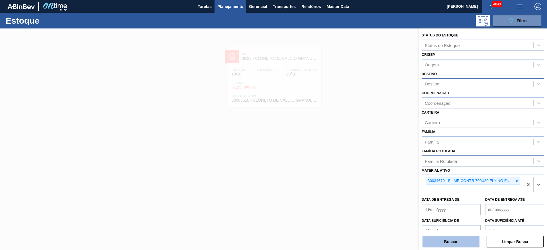
click at [454, 242] on button "Buscar" at bounding box center [450, 241] width 57 height 11
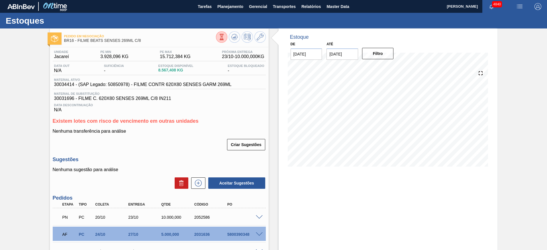
scroll to position [43, 0]
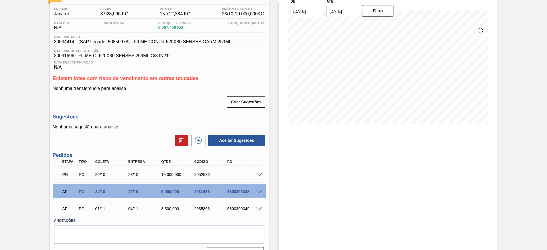
click at [261, 173] on span at bounding box center [259, 175] width 7 height 4
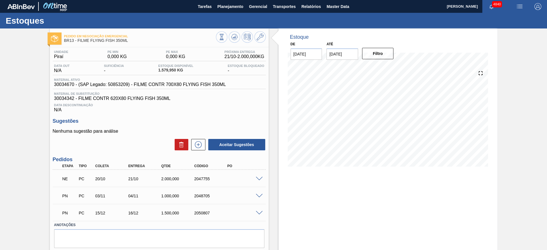
click at [260, 177] on span at bounding box center [259, 179] width 7 height 4
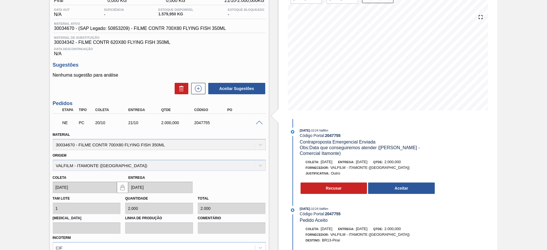
scroll to position [43, 0]
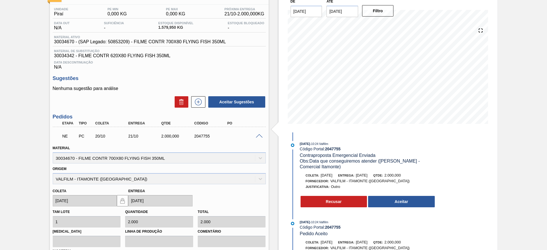
click at [261, 136] on span at bounding box center [259, 136] width 7 height 4
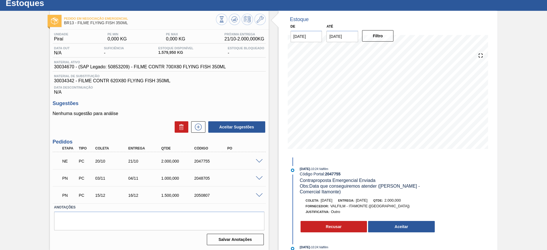
scroll to position [18, 0]
click at [484, 200] on div "Estoque De 13/10/2025 Até 30/11/2025 Filtro 01/11 Projeção de Estoque 2,923.123…" at bounding box center [387, 130] width 219 height 239
click at [494, 191] on div "Estoque De 13/10/2025 Até 30/11/2025 Filtro 28/11 Projeção de Estoque 3,923.123…" at bounding box center [387, 130] width 219 height 239
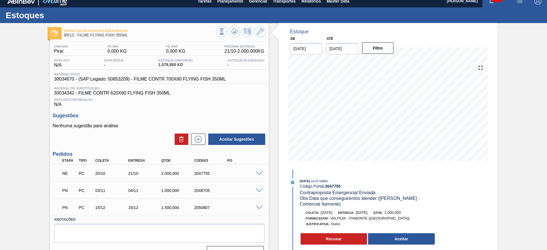
scroll to position [0, 0]
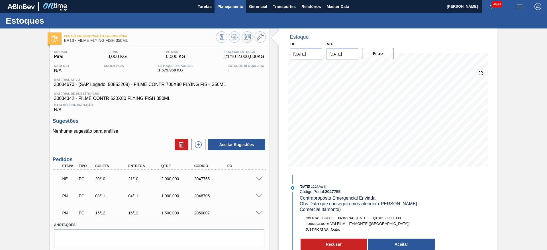
click at [233, 7] on span "Planejamento" at bounding box center [230, 6] width 26 height 7
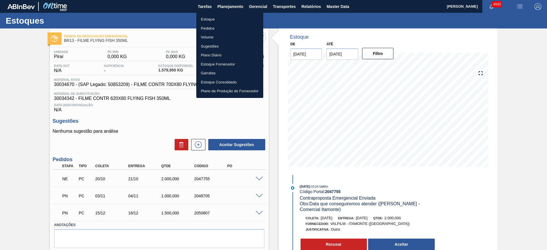
click at [222, 19] on li "Estoque" at bounding box center [229, 19] width 67 height 9
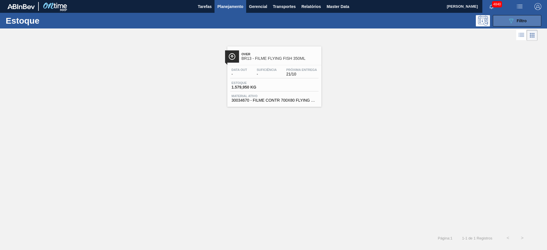
click at [513, 19] on icon at bounding box center [511, 21] width 4 height 5
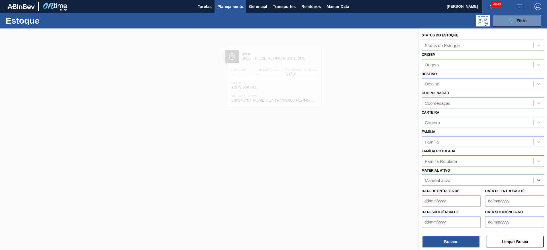
click at [446, 163] on div "Família Rotulada" at bounding box center [441, 161] width 32 height 5
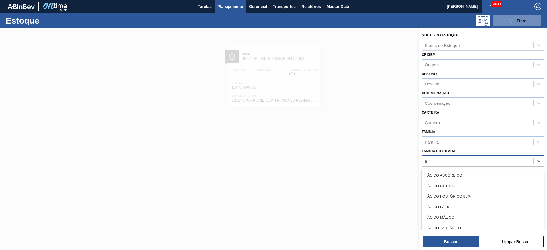
type Rotulada "ác"
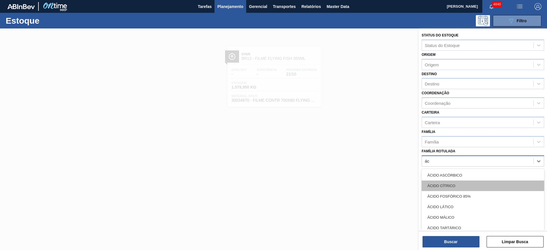
click at [449, 183] on div "ÁCIDO CÍTRICO" at bounding box center [482, 186] width 122 height 11
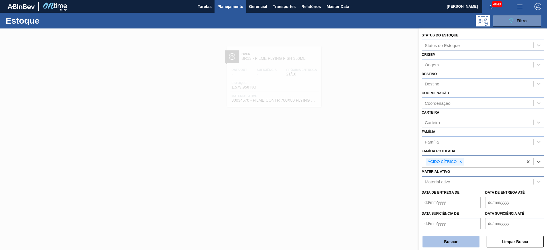
click at [445, 241] on button "Buscar" at bounding box center [450, 241] width 57 height 11
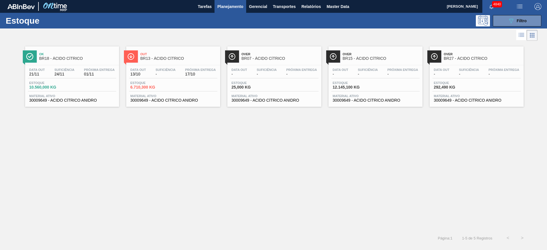
click at [189, 65] on div at bounding box center [173, 65] width 85 height 0
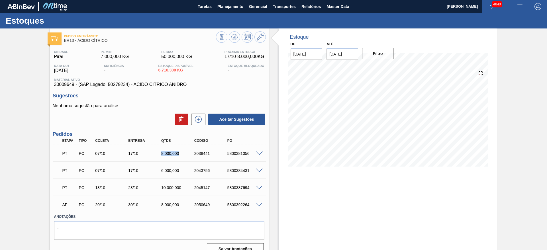
drag, startPoint x: 158, startPoint y: 153, endPoint x: 178, endPoint y: 149, distance: 20.5
click at [178, 149] on div "PT PC 07/10 17/10 8.000,000 2038441 5800381056" at bounding box center [158, 152] width 198 height 11
click at [151, 126] on div "Unidade Piraí PE MIN 7.000,000 KG PE MAX 50.000,000 KG Próxima Entrega 17/10 - …" at bounding box center [159, 151] width 219 height 209
click at [319, 198] on div "Estoque De 13/10/2025 Até 30/11/2025 Filtro" at bounding box center [387, 143] width 219 height 231
click at [257, 154] on span at bounding box center [259, 153] width 7 height 4
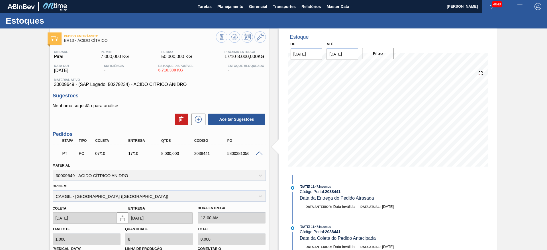
click at [259, 151] on span at bounding box center [259, 153] width 7 height 4
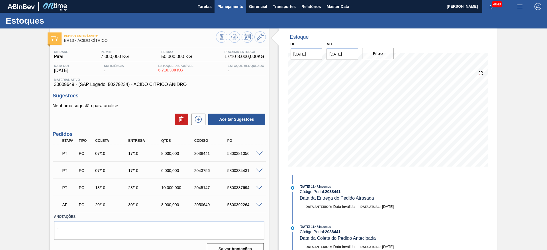
click at [228, 8] on span "Planejamento" at bounding box center [230, 6] width 26 height 7
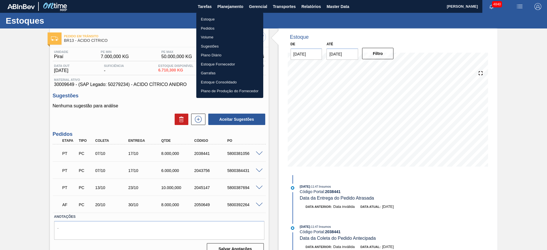
click at [214, 20] on li "Estoque" at bounding box center [229, 19] width 67 height 9
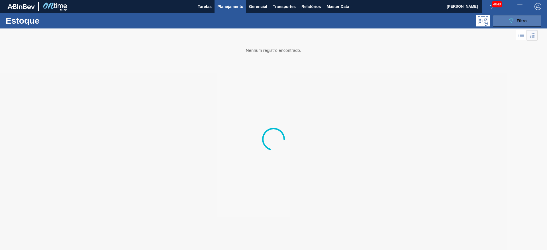
click at [535, 21] on button "089F7B8B-B2A5-4AFE-B5C0-19BA573D28AC Filtro" at bounding box center [517, 20] width 48 height 11
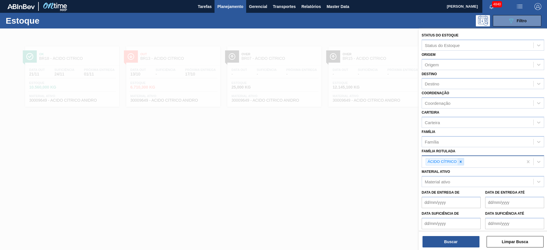
click at [461, 162] on icon at bounding box center [460, 162] width 4 height 4
type Rotulada "maltode"
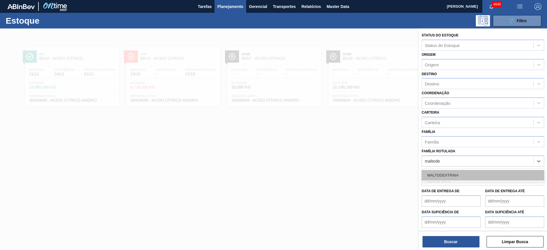
click at [449, 175] on div "MALTODEXTRINA" at bounding box center [482, 175] width 122 height 11
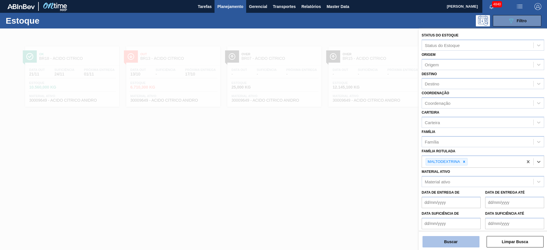
click at [454, 240] on button "Buscar" at bounding box center [450, 241] width 57 height 11
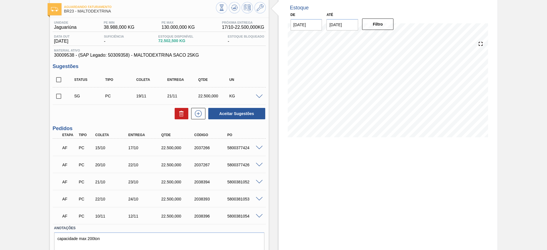
scroll to position [43, 0]
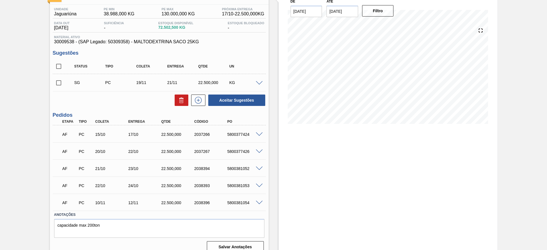
click at [258, 151] on span at bounding box center [259, 151] width 7 height 4
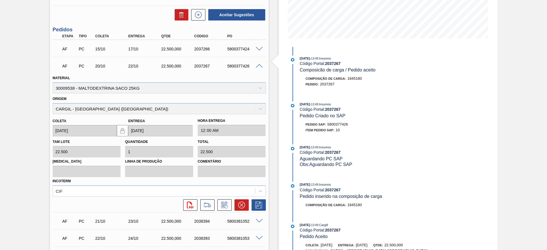
scroll to position [171, 0]
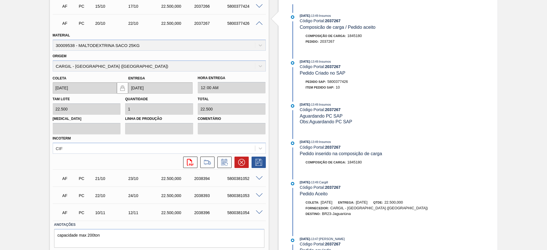
click at [258, 180] on div "5800381052" at bounding box center [244, 178] width 37 height 5
click at [259, 178] on span at bounding box center [259, 178] width 7 height 4
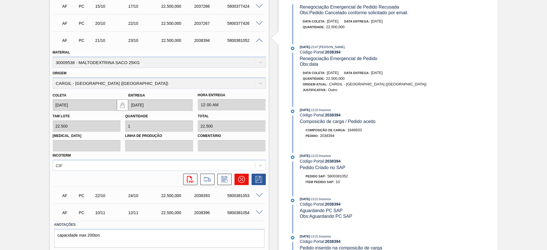
click at [240, 182] on icon at bounding box center [241, 179] width 7 height 7
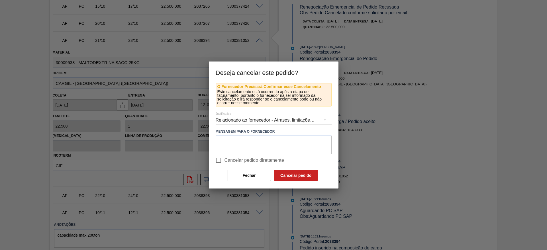
click at [233, 120] on div "Relacionado ao fornecedor - Atrasos, limitações de capacidade, etc." at bounding box center [274, 120] width 116 height 16
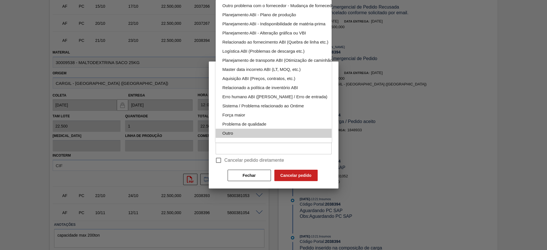
click at [240, 130] on div "Outro" at bounding box center [286, 133] width 129 height 9
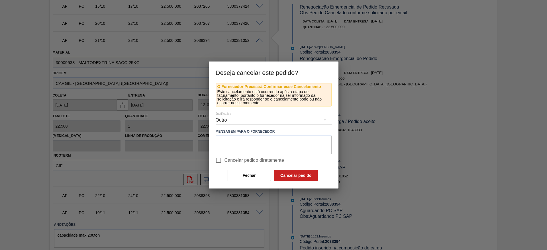
click at [217, 163] on input "Cancelar pedido diretamente" at bounding box center [218, 160] width 12 height 12
checkbox input "true"
click at [295, 176] on button "Cancelar pedido" at bounding box center [295, 175] width 43 height 11
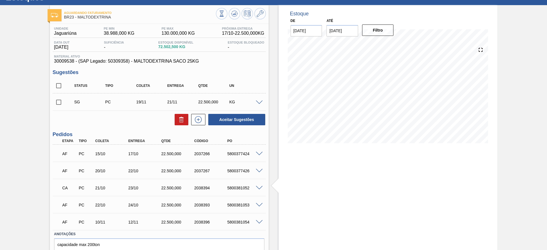
scroll to position [0, 0]
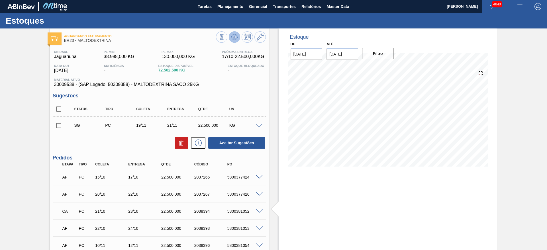
click at [232, 39] on icon at bounding box center [234, 38] width 6 height 3
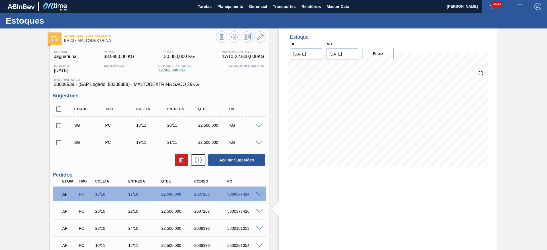
scroll to position [43, 0]
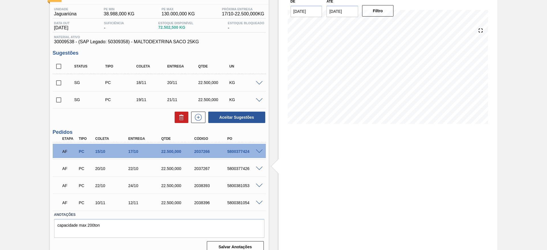
click at [257, 203] on span at bounding box center [259, 203] width 7 height 4
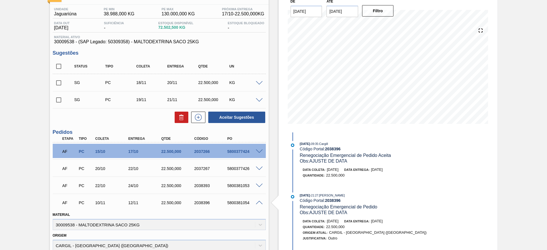
click at [258, 185] on span at bounding box center [259, 186] width 7 height 4
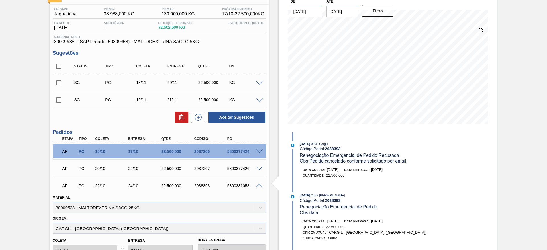
click at [258, 185] on span at bounding box center [259, 186] width 7 height 4
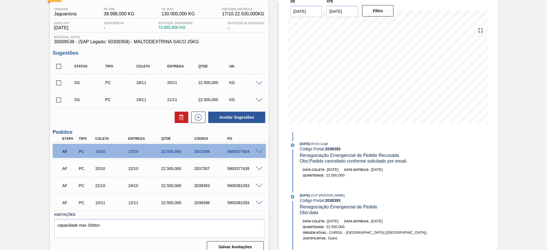
click at [258, 185] on span at bounding box center [259, 186] width 7 height 4
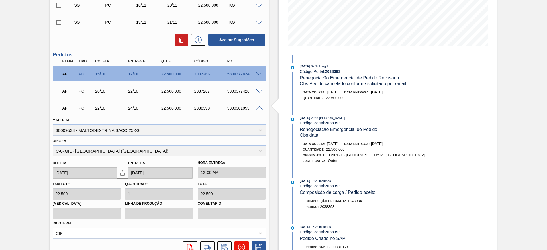
scroll to position [171, 0]
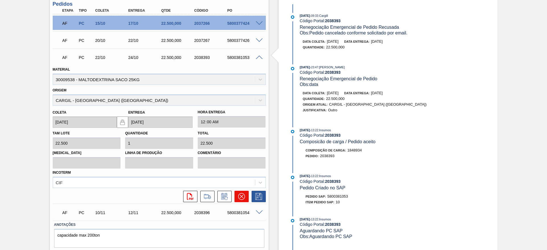
click at [241, 196] on icon at bounding box center [240, 196] width 3 height 3
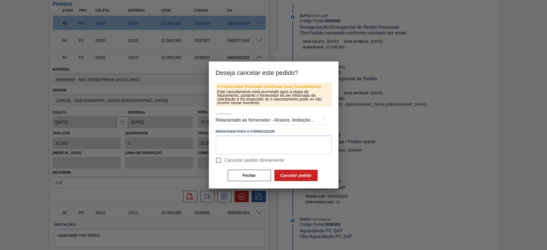
click at [235, 118] on div "Relacionado ao fornecedor - Atrasos, limitações de capacidade, etc." at bounding box center [274, 120] width 116 height 16
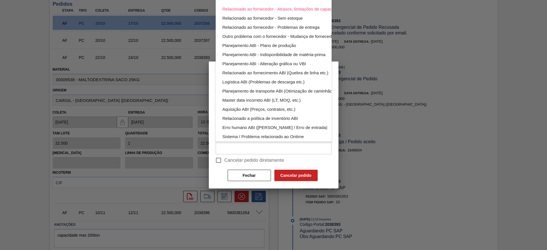
scroll to position [37, 0]
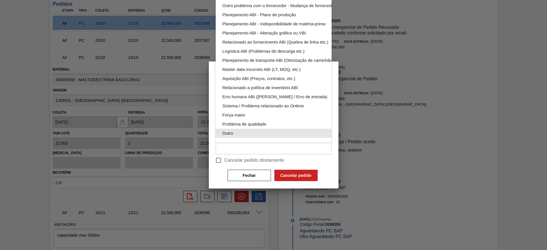
click at [243, 129] on div "Outro" at bounding box center [286, 133] width 129 height 9
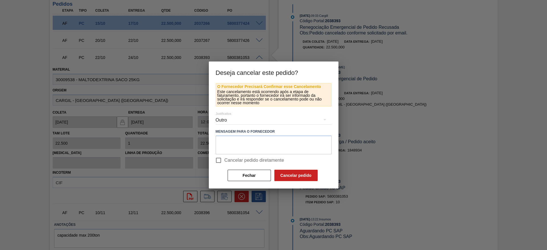
click at [219, 159] on input "Cancelar pedido diretamente" at bounding box center [218, 160] width 12 height 12
checkbox input "true"
click at [284, 174] on button "Cancelar pedido" at bounding box center [295, 175] width 43 height 11
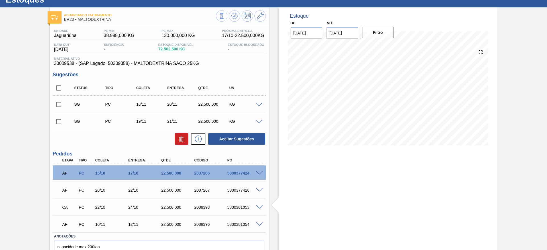
scroll to position [0, 0]
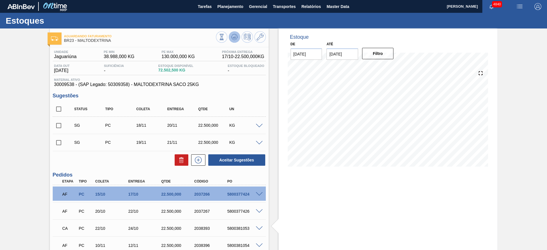
click at [233, 37] on icon at bounding box center [234, 37] width 7 height 7
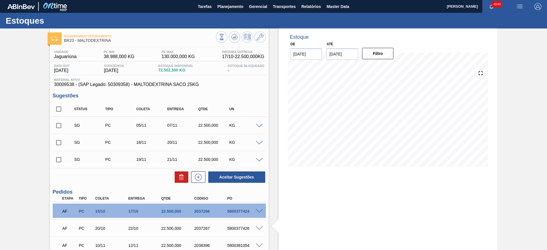
scroll to position [50, 0]
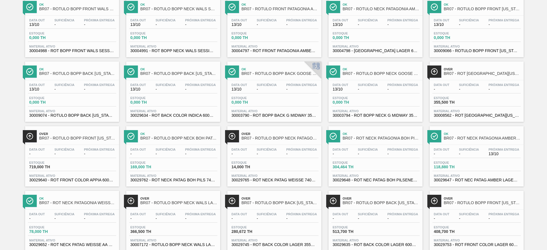
scroll to position [111, 0]
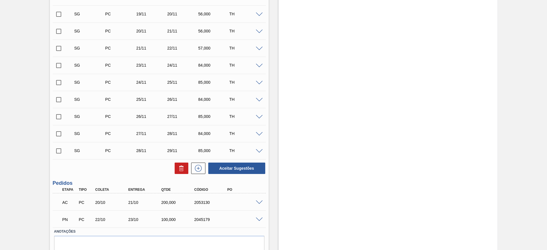
scroll to position [195, 0]
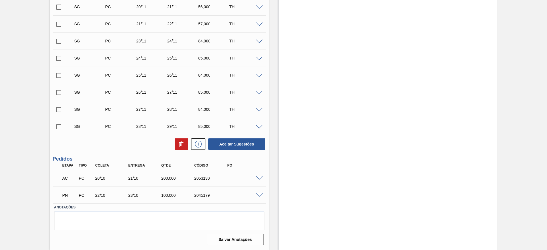
click at [256, 194] on span at bounding box center [259, 195] width 7 height 4
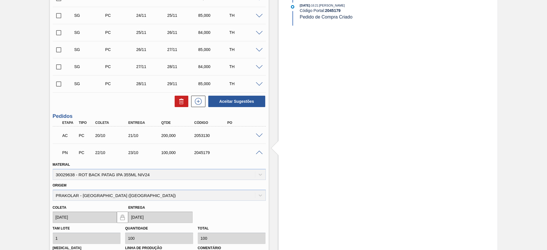
click at [259, 151] on span at bounding box center [259, 153] width 7 height 4
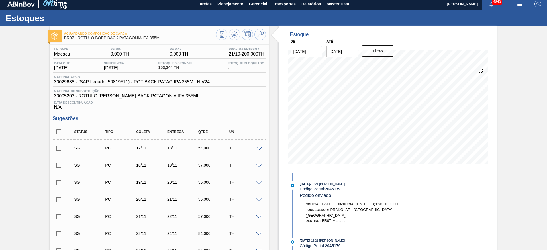
scroll to position [0, 0]
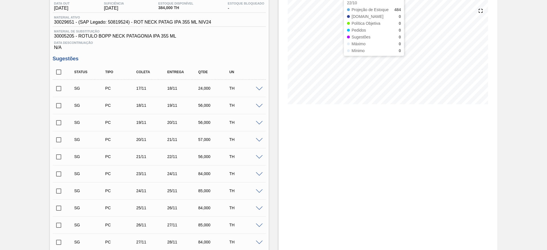
scroll to position [7, 0]
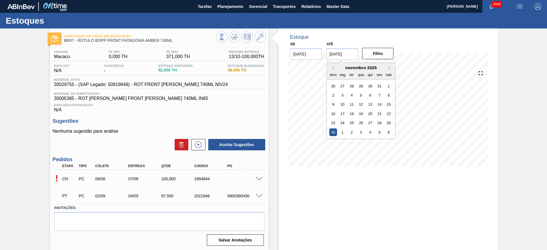
click at [337, 57] on input "[DATE]" at bounding box center [342, 53] width 32 height 11
click at [378, 132] on div "5" at bounding box center [380, 132] width 8 height 8
type input "05/12/2025"
click at [377, 46] on div "De 13/10/2025 Até 05/12/2025 Filtro" at bounding box center [342, 50] width 114 height 20
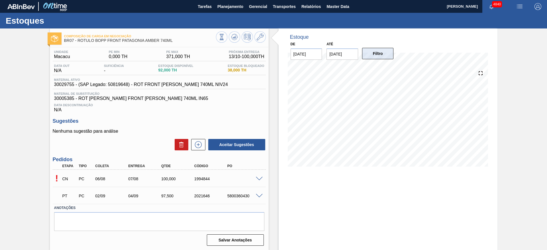
click at [377, 52] on button "Filtro" at bounding box center [378, 53] width 32 height 11
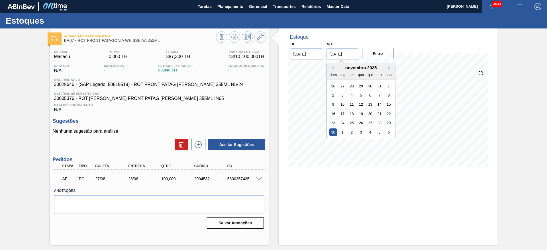
click at [350, 55] on input "[DATE]" at bounding box center [342, 53] width 32 height 11
click at [390, 135] on div "6" at bounding box center [389, 132] width 8 height 8
type input "[DATE]"
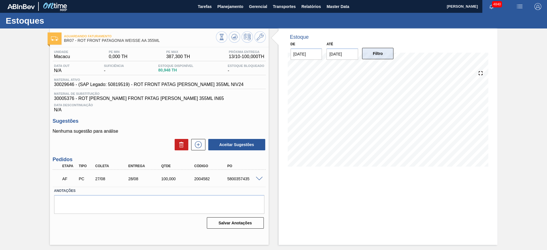
click at [382, 58] on button "Filtro" at bounding box center [378, 53] width 32 height 11
click at [259, 179] on span at bounding box center [259, 179] width 7 height 4
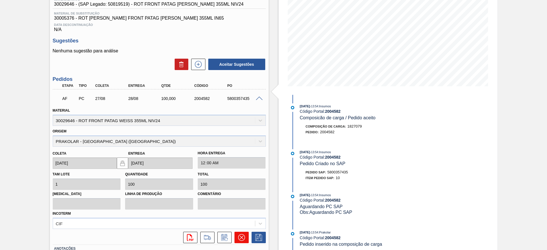
scroll to position [122, 0]
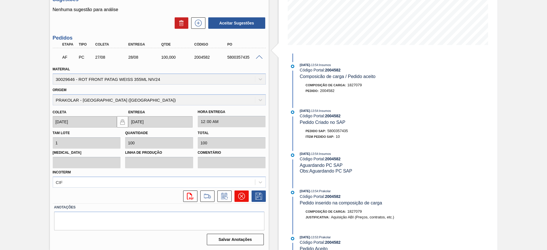
click at [245, 197] on button at bounding box center [241, 195] width 14 height 11
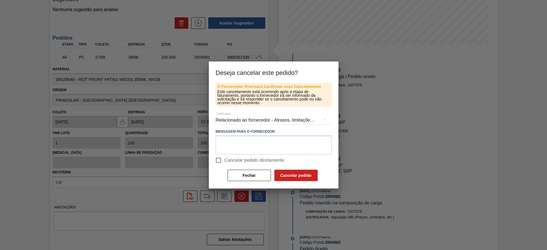
click at [252, 123] on div "Relacionado ao fornecedor - Atrasos, limitações de capacidade, etc." at bounding box center [274, 120] width 116 height 16
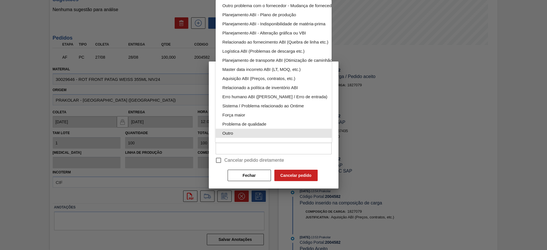
click at [251, 129] on div "Outro" at bounding box center [286, 133] width 129 height 9
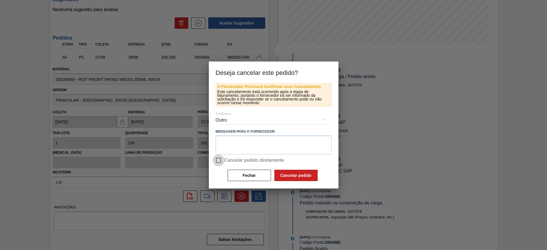
click at [220, 159] on input "Cancelar pedido diretamente" at bounding box center [218, 160] width 12 height 12
checkbox input "true"
click at [304, 175] on button "Cancelar pedido" at bounding box center [295, 175] width 43 height 11
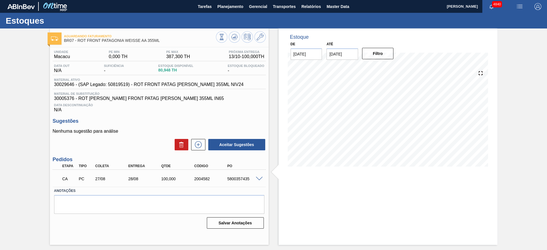
scroll to position [0, 0]
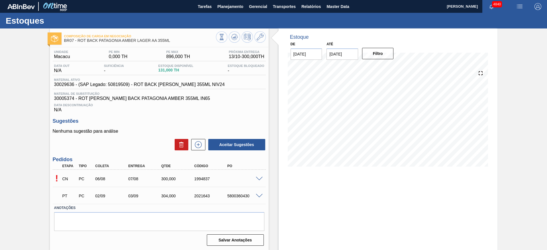
click at [255, 195] on div at bounding box center [259, 195] width 11 height 4
click at [259, 199] on div "PT PC 02/09 03/09 304,000 2021643 5800360430" at bounding box center [159, 195] width 213 height 14
click at [258, 195] on span at bounding box center [259, 196] width 7 height 4
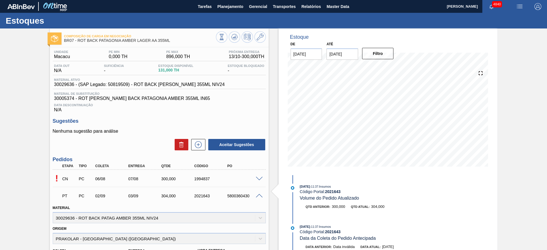
click at [258, 179] on span at bounding box center [259, 179] width 7 height 4
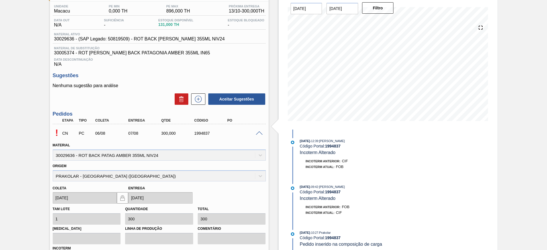
scroll to position [85, 0]
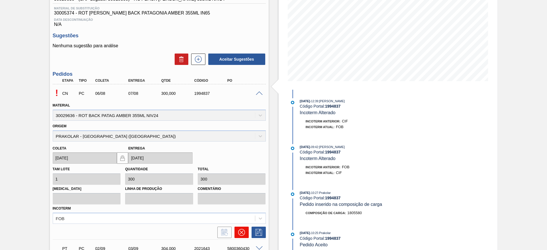
click at [243, 230] on icon at bounding box center [241, 232] width 7 height 7
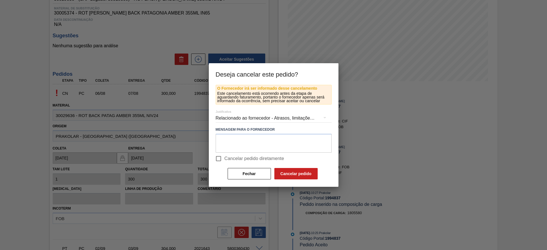
click at [237, 114] on div "Relacionado ao fornecedor - Atrasos, limitações de capacidade, etc." at bounding box center [274, 118] width 116 height 16
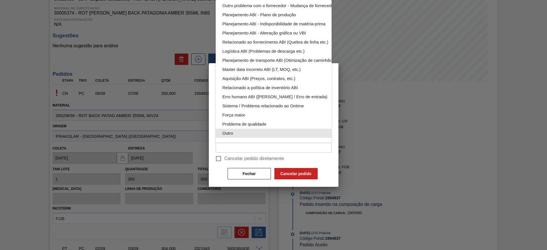
click at [238, 129] on div "Outro" at bounding box center [286, 133] width 129 height 9
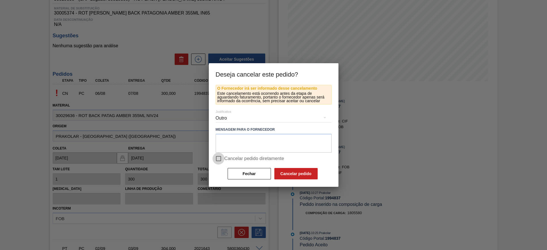
drag, startPoint x: 218, startPoint y: 156, endPoint x: 288, endPoint y: 157, distance: 70.3
click at [218, 155] on input "Cancelar pedido diretamente" at bounding box center [218, 159] width 12 height 12
checkbox input "true"
click at [298, 171] on button "Cancelar pedido" at bounding box center [295, 173] width 43 height 11
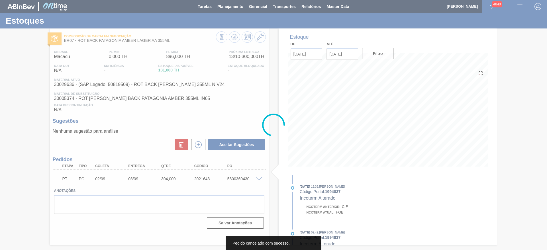
scroll to position [0, 0]
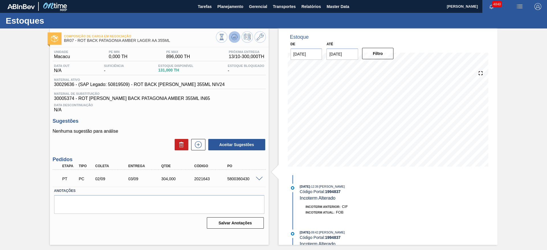
click at [236, 35] on icon at bounding box center [234, 37] width 7 height 7
